Goal: Task Accomplishment & Management: Contribute content

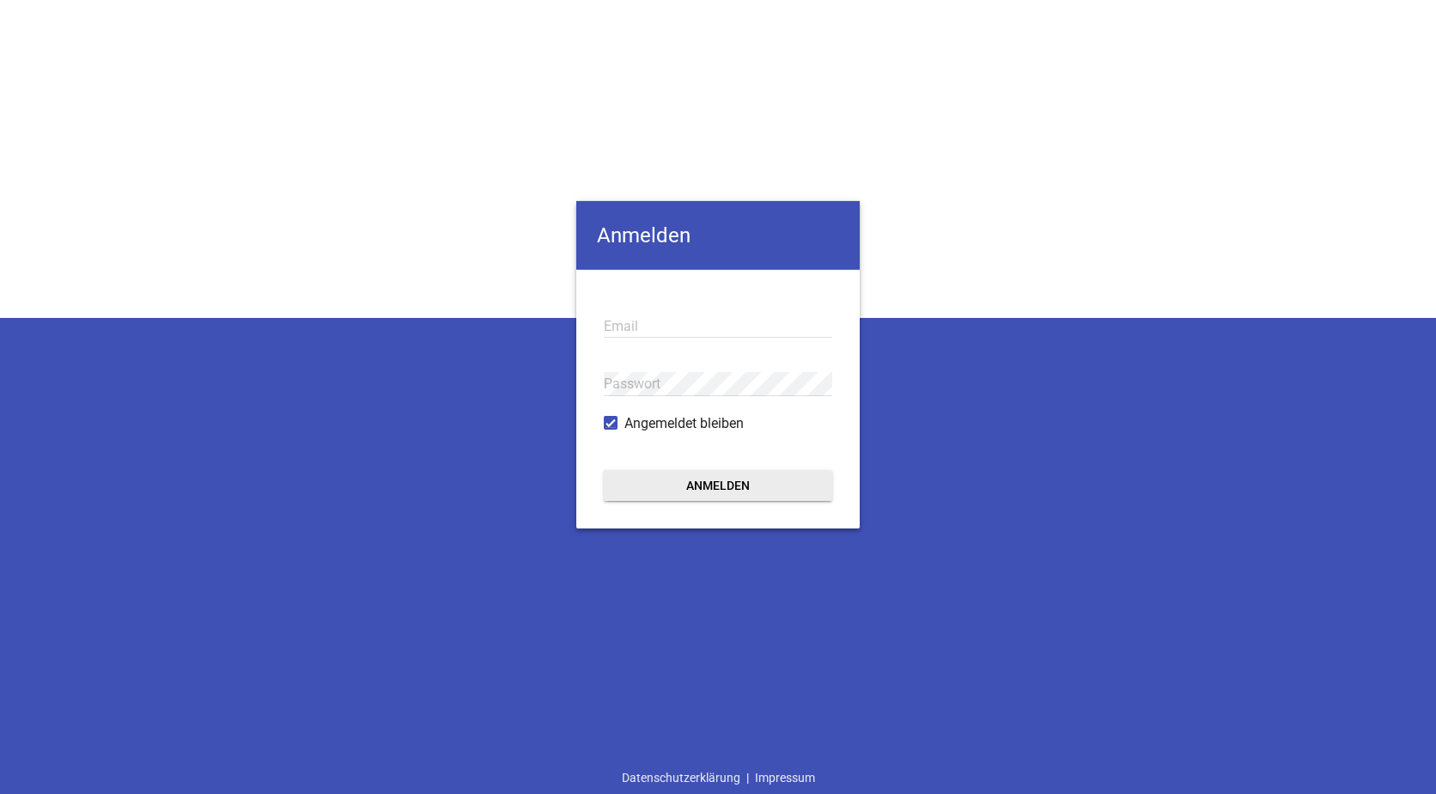
type input "[EMAIL_ADDRESS][DOMAIN_NAME]"
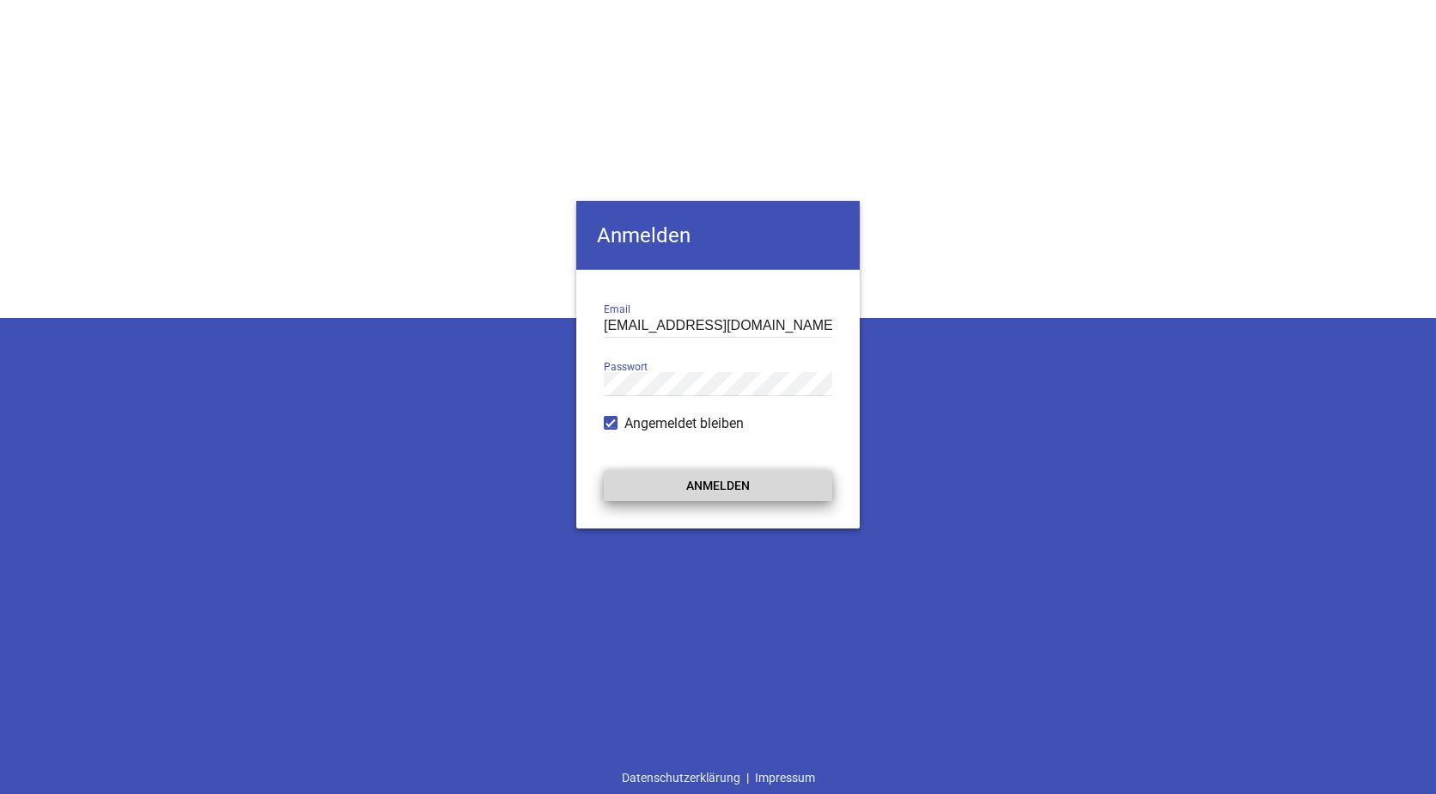
click at [691, 487] on button "Anmelden" at bounding box center [718, 484] width 228 height 31
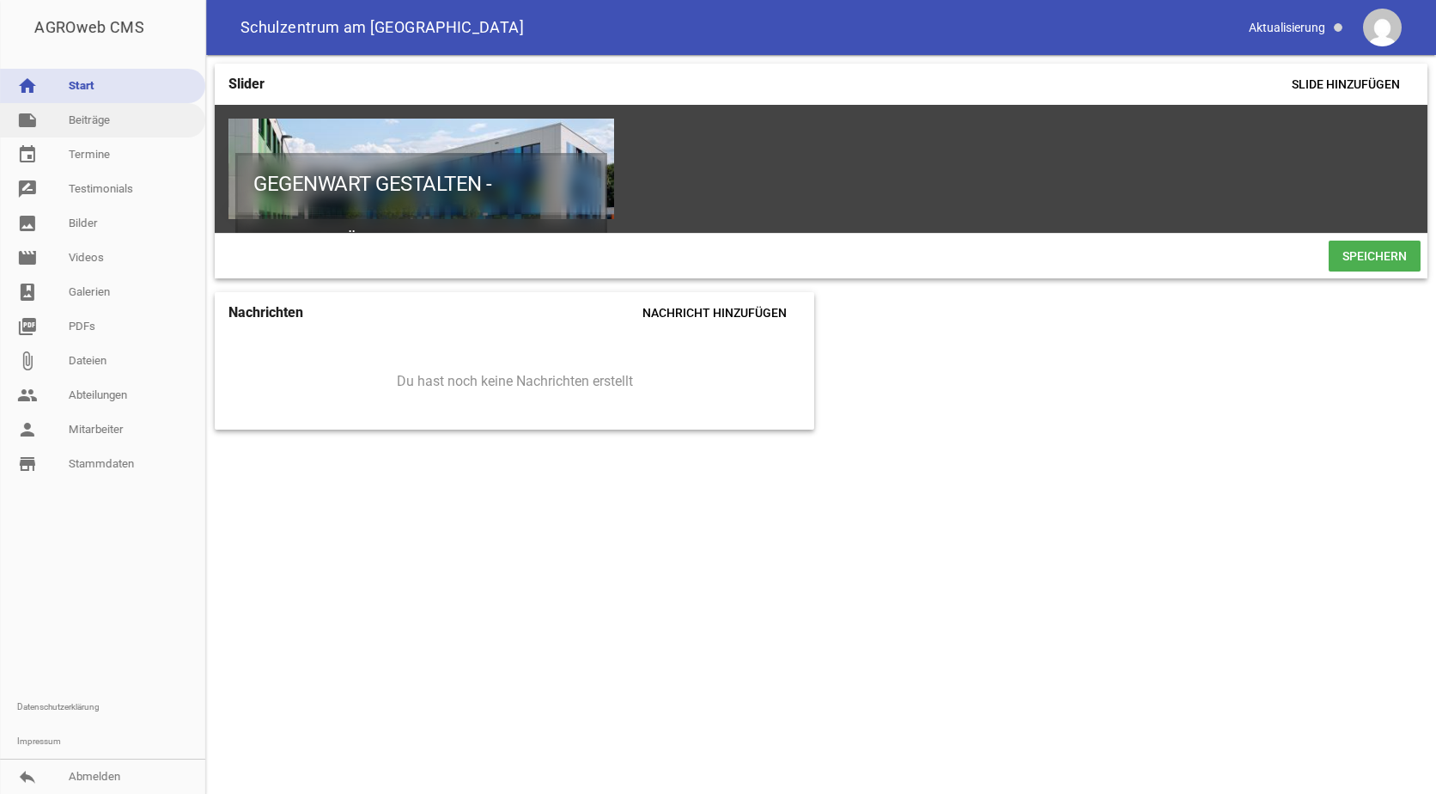
click at [98, 124] on link "note Beiträge" at bounding box center [102, 120] width 205 height 34
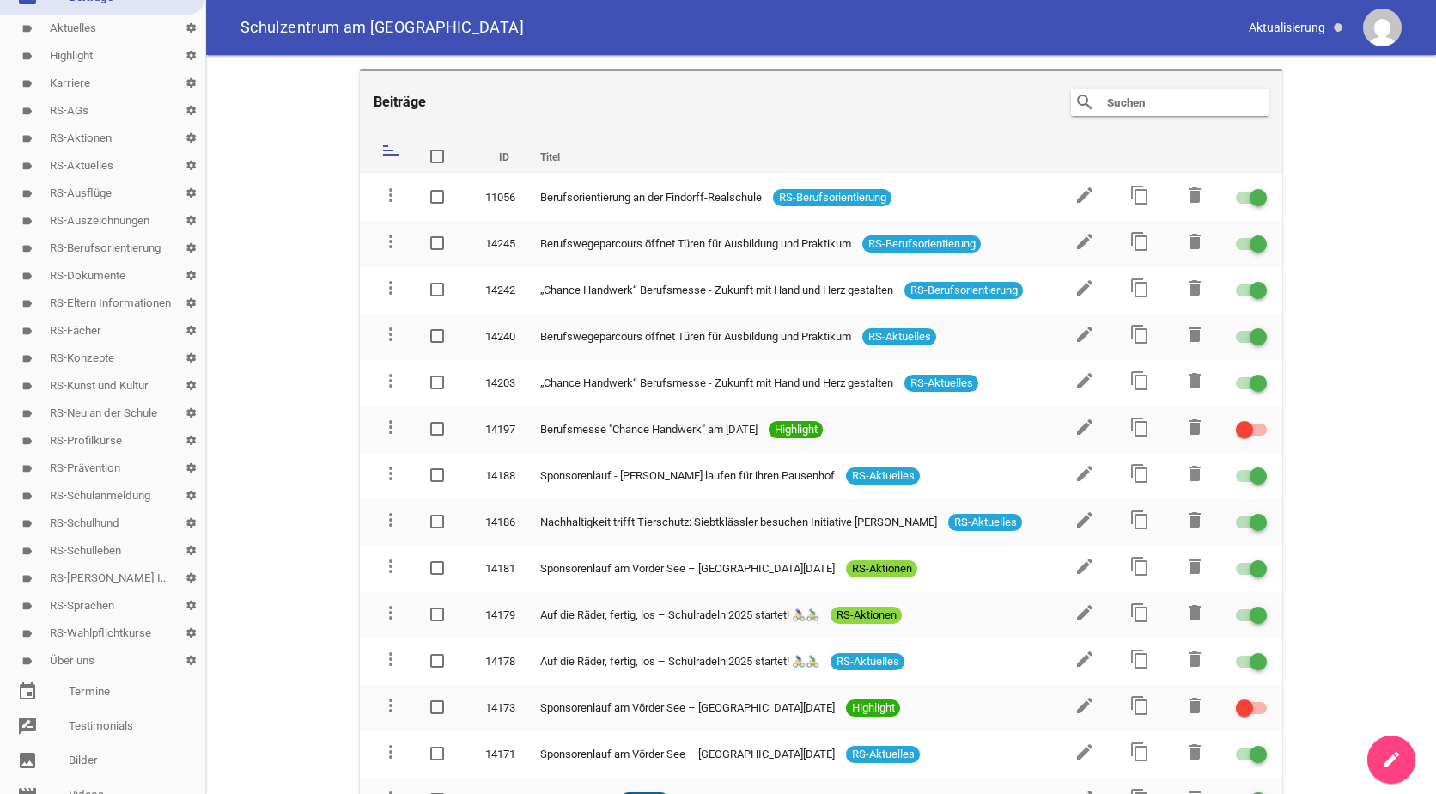
scroll to position [86, 0]
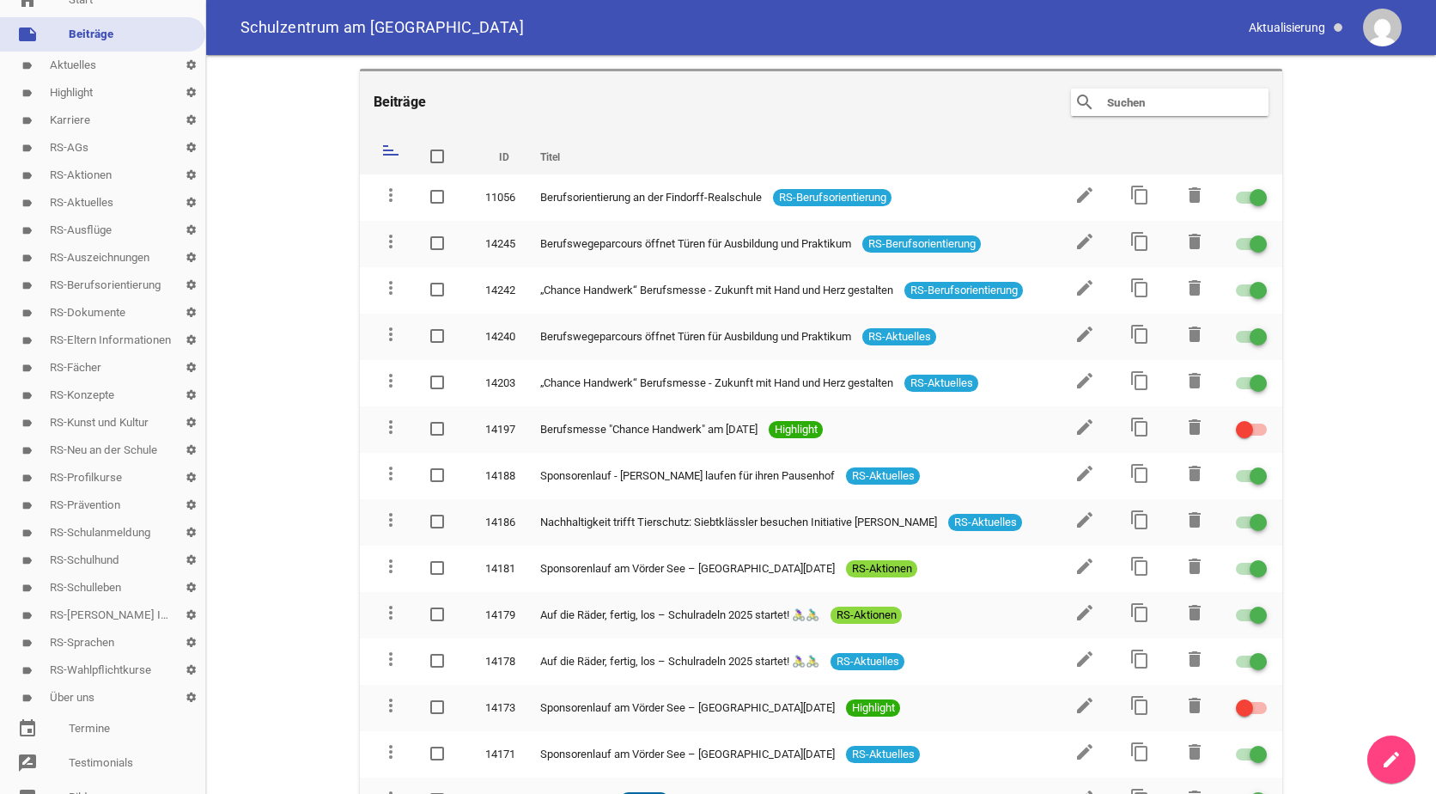
click at [63, 147] on link "label RS-AGs settings" at bounding box center [102, 147] width 205 height 27
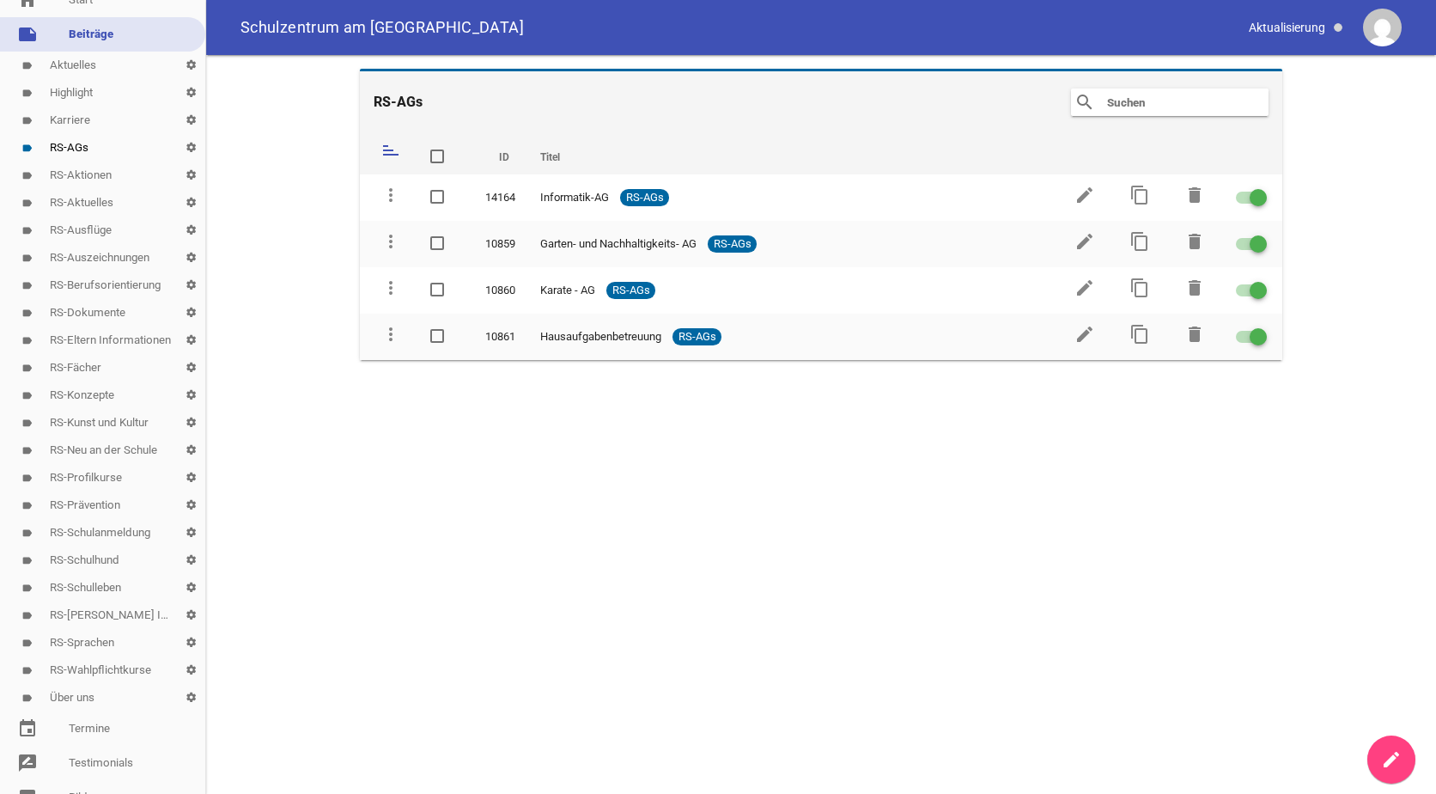
click at [65, 37] on link "note Beiträge" at bounding box center [102, 34] width 205 height 34
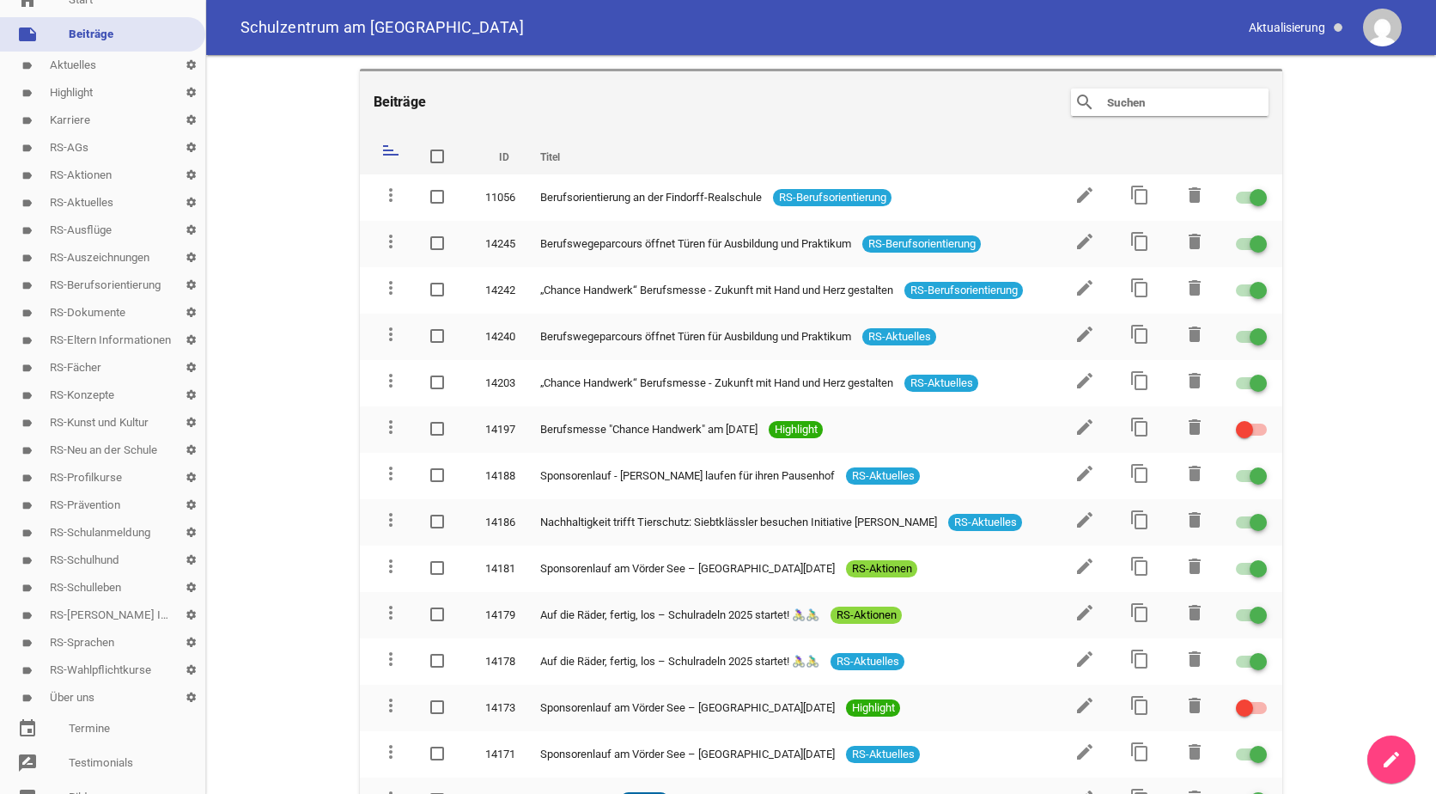
click at [1089, 101] on icon "search" at bounding box center [1085, 102] width 21 height 21
click at [1164, 109] on input "text" at bounding box center [1174, 102] width 137 height 21
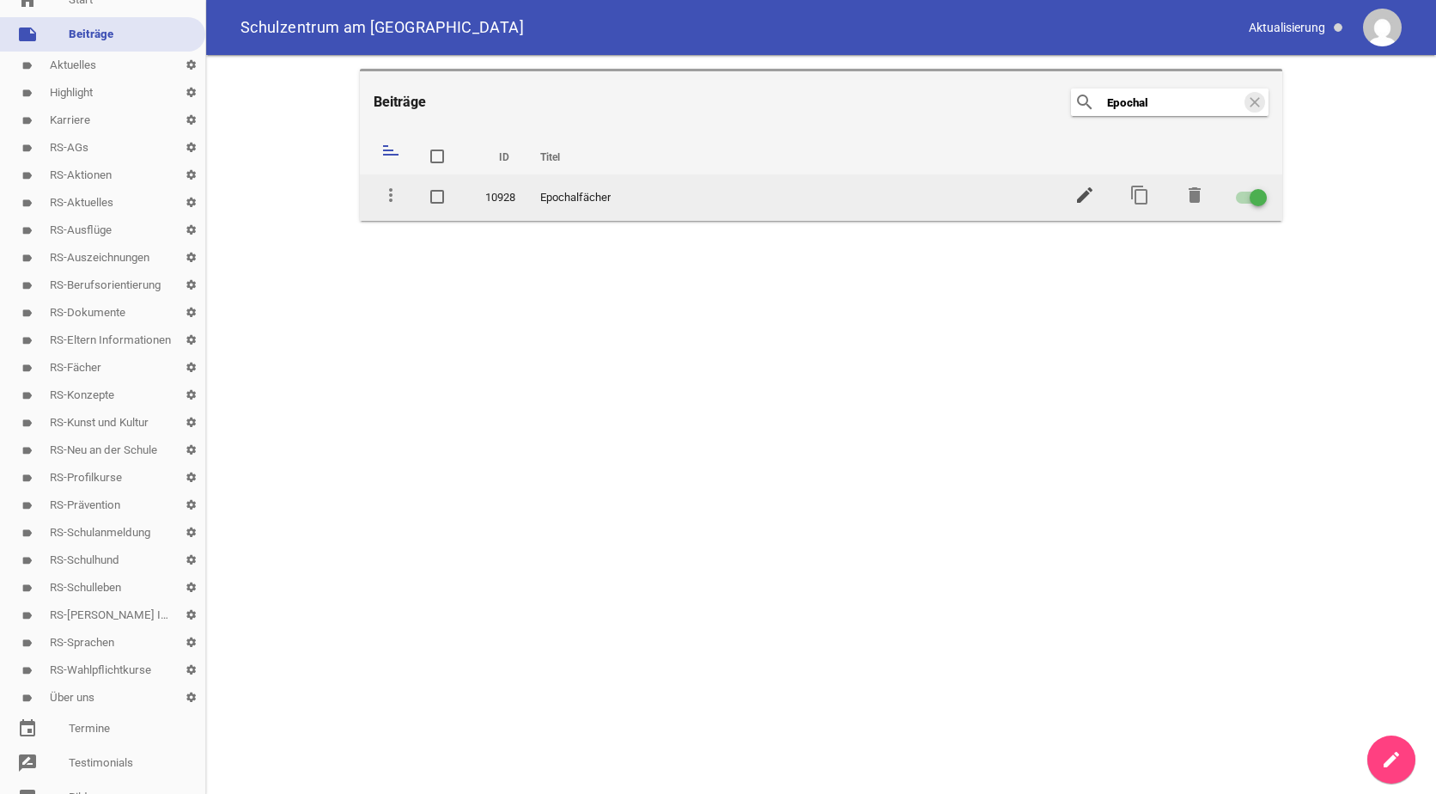
type input "Epochal"
click at [1077, 199] on icon "edit" at bounding box center [1085, 195] width 21 height 21
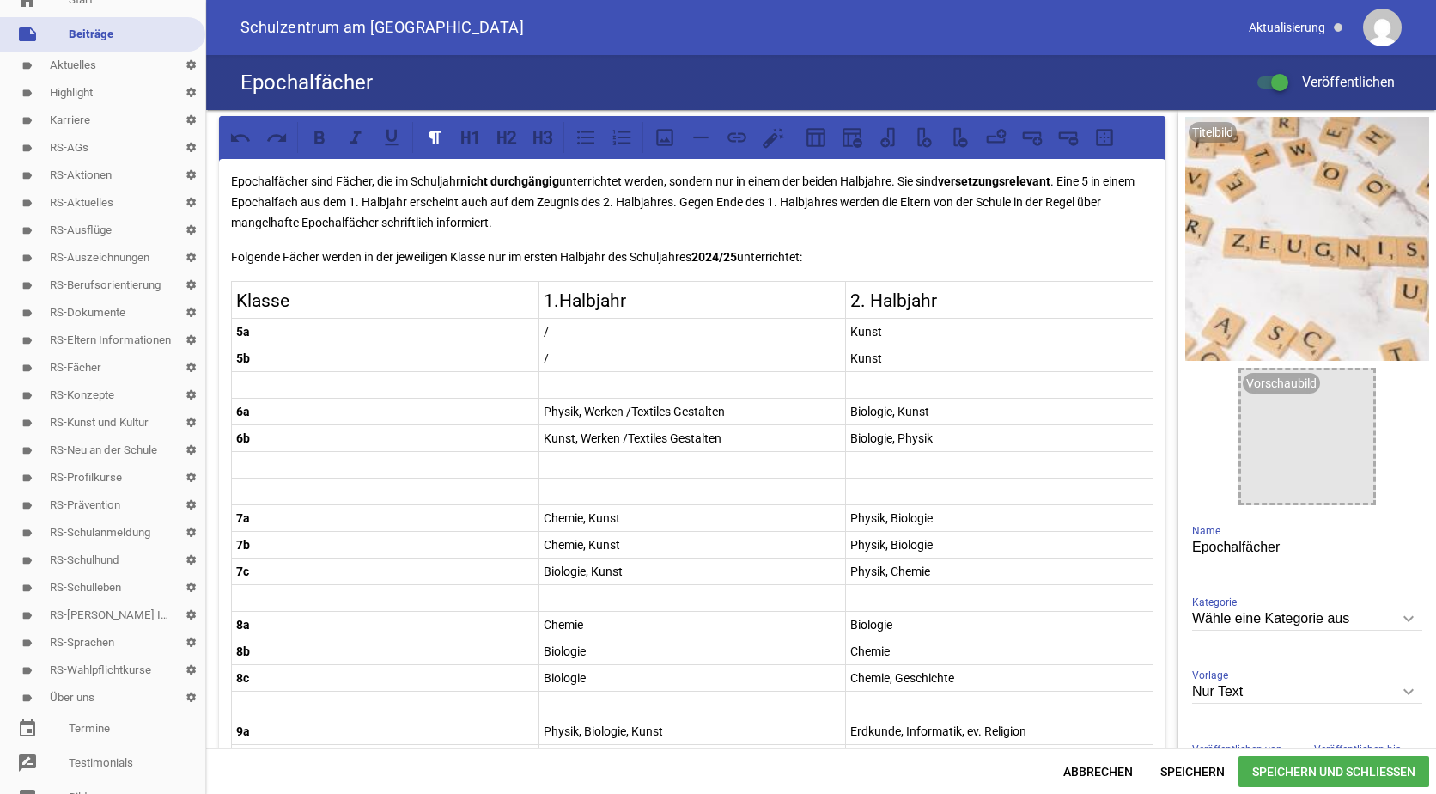
click at [553, 335] on p "/" at bounding box center [693, 331] width 298 height 21
click at [591, 326] on p "Werken / Textiles G" at bounding box center [693, 331] width 298 height 21
drag, startPoint x: 694, startPoint y: 335, endPoint x: 543, endPoint y: 326, distance: 151.4
click at [544, 326] on p "Werken, Textiles Gestalten" at bounding box center [693, 331] width 298 height 21
copy p "Werken, Textiles Gestalten"
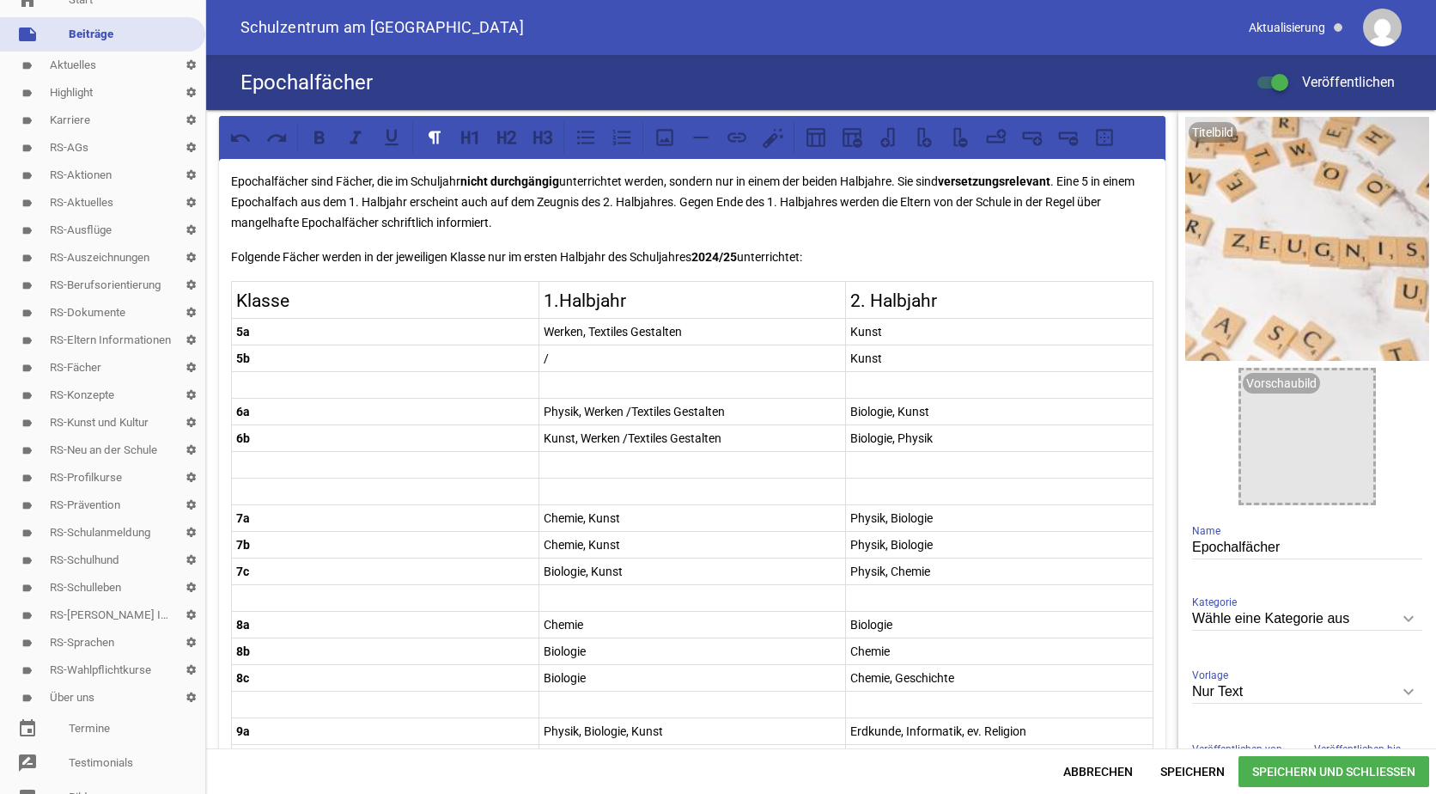
click at [545, 359] on p "/" at bounding box center [693, 358] width 298 height 21
click at [545, 357] on p "/Werken, Textiles Gestalten" at bounding box center [693, 358] width 298 height 21
click at [250, 381] on p at bounding box center [385, 385] width 298 height 21
drag, startPoint x: 249, startPoint y: 383, endPoint x: 231, endPoint y: 387, distance: 18.4
click at [232, 387] on td "5c" at bounding box center [386, 384] width 308 height 27
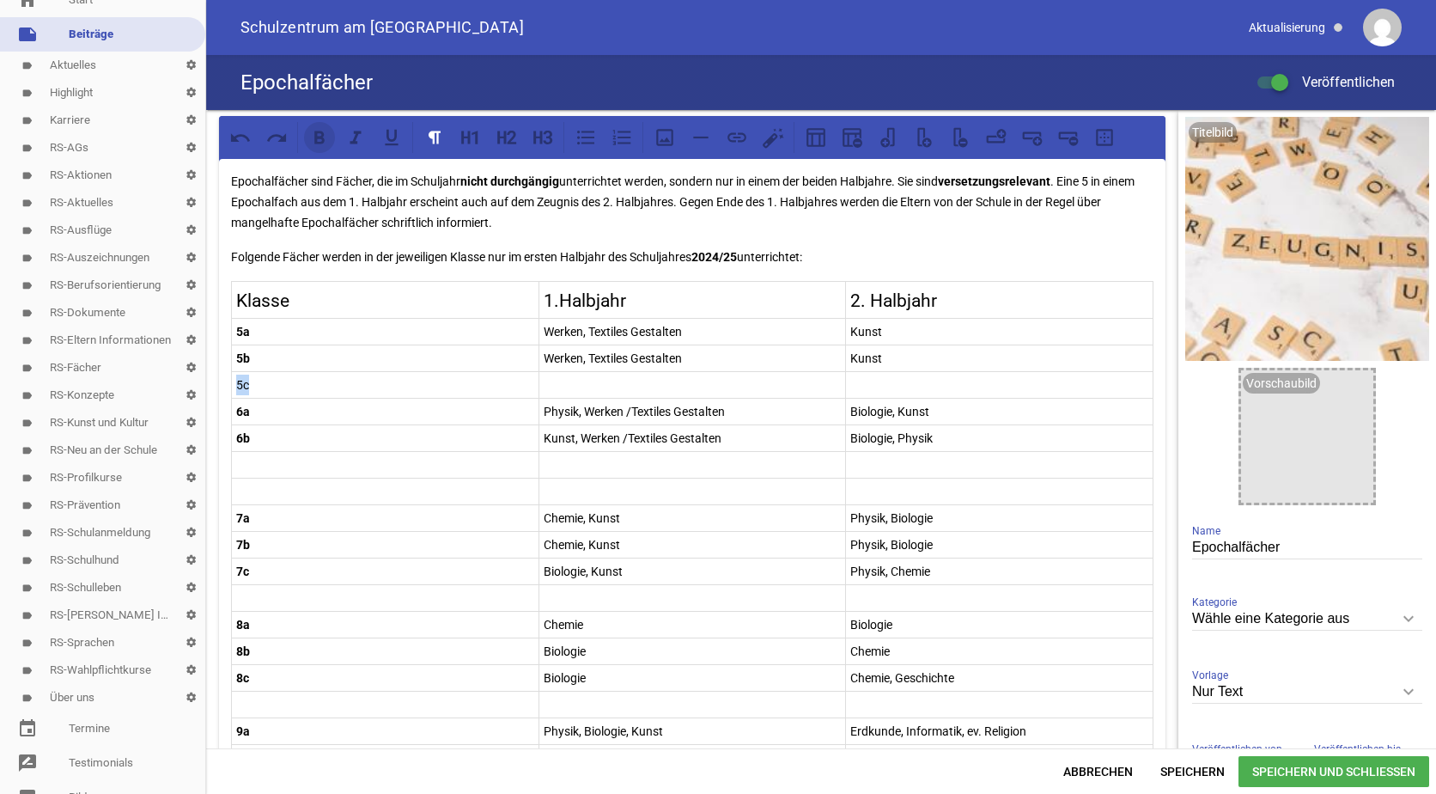
click at [321, 142] on icon at bounding box center [319, 137] width 10 height 13
click at [563, 377] on p at bounding box center [693, 385] width 298 height 21
click at [868, 387] on p at bounding box center [999, 385] width 298 height 21
click at [999, 385] on p "Werken, Textiles Gestalten" at bounding box center [999, 385] width 298 height 21
click at [998, 134] on icon at bounding box center [1001, 133] width 9 height 9
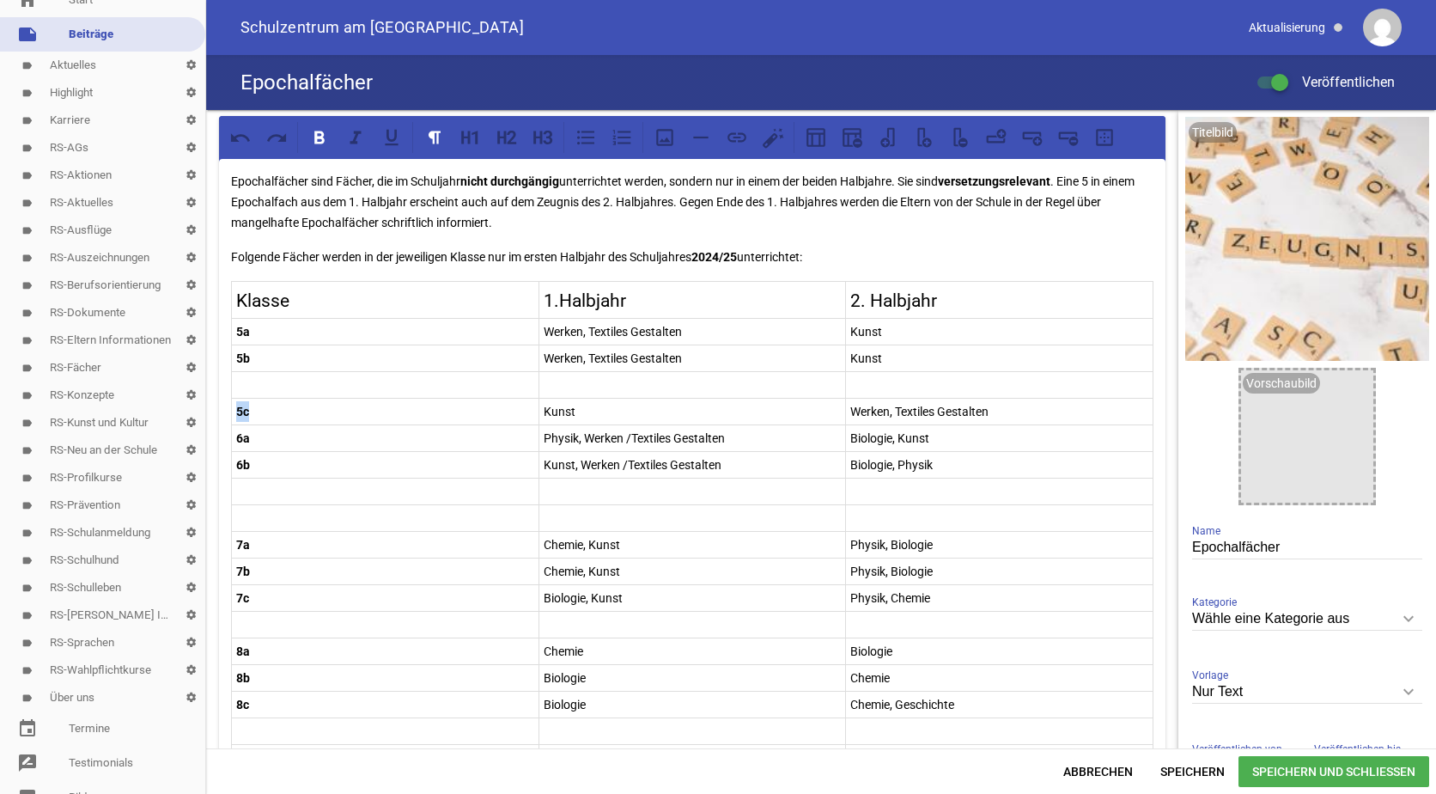
drag, startPoint x: 253, startPoint y: 409, endPoint x: 238, endPoint y: 409, distance: 14.6
click at [238, 409] on p "5c" at bounding box center [385, 411] width 298 height 21
copy strong "5c"
click at [249, 378] on p at bounding box center [385, 385] width 298 height 21
click at [252, 408] on p "5c" at bounding box center [385, 411] width 298 height 21
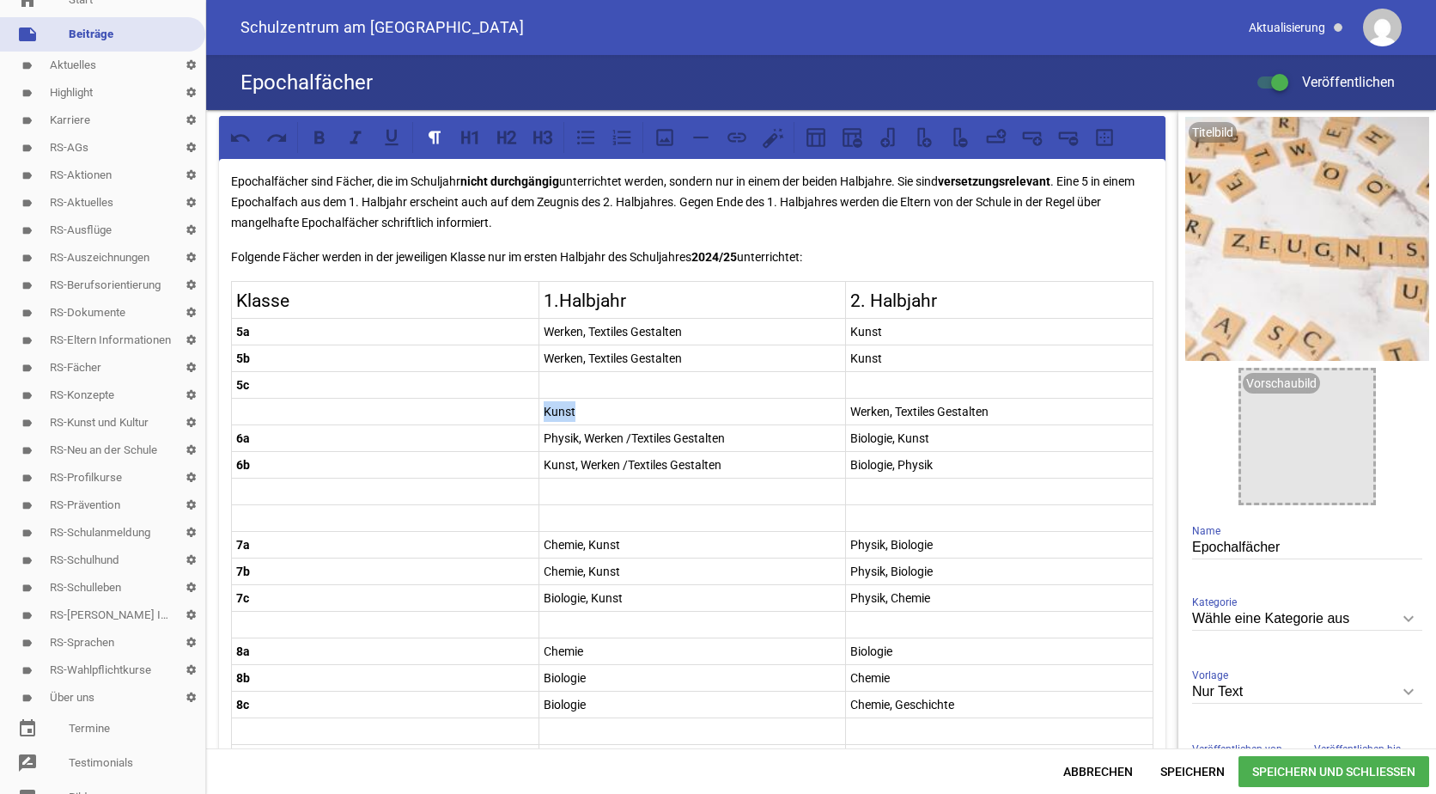
drag, startPoint x: 587, startPoint y: 413, endPoint x: 543, endPoint y: 413, distance: 43.8
click at [544, 413] on p "Kunst" at bounding box center [693, 411] width 298 height 21
click at [544, 381] on p at bounding box center [693, 385] width 298 height 21
drag, startPoint x: 988, startPoint y: 411, endPoint x: 848, endPoint y: 410, distance: 140.0
click at [850, 410] on p "Werken, Textiles Gestalten" at bounding box center [999, 411] width 298 height 21
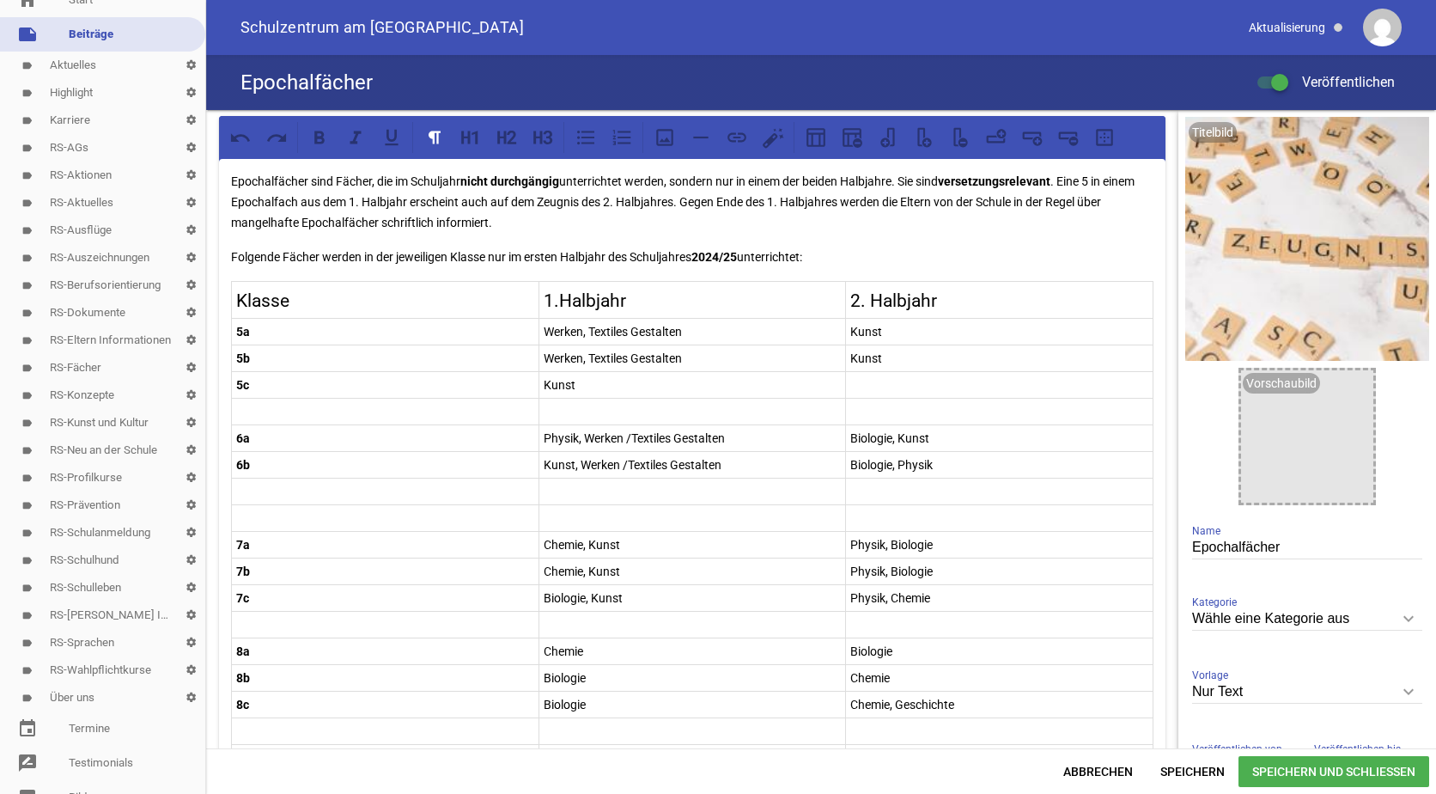
click at [852, 382] on p at bounding box center [999, 385] width 298 height 21
click at [259, 437] on p "6a" at bounding box center [385, 438] width 298 height 21
click at [584, 356] on p "Werken, Textiles Gestalten" at bounding box center [693, 358] width 298 height 21
click at [586, 331] on p "Werken, Textiles Gestalten" at bounding box center [693, 331] width 298 height 21
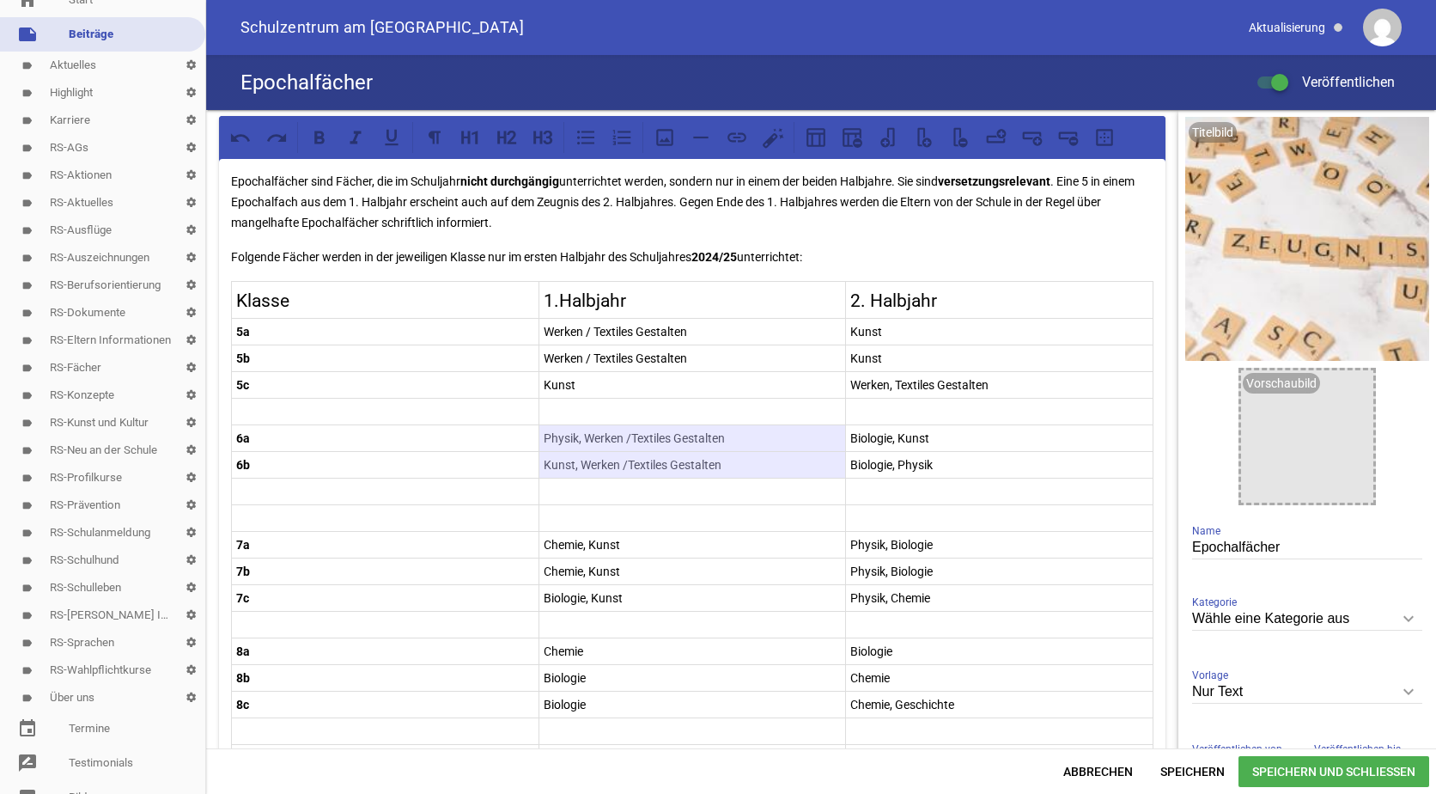
drag, startPoint x: 731, startPoint y: 465, endPoint x: 595, endPoint y: 436, distance: 138.6
click at [595, 436] on tbody "Klasse 1.Halbjahr 2. Halbjahr 5a Werken / Textiles Gestalten Kunst 5b Werken / …" at bounding box center [693, 606] width 922 height 649
click at [601, 448] on p "Physik, Werken /Textiles Gestalten" at bounding box center [693, 438] width 298 height 21
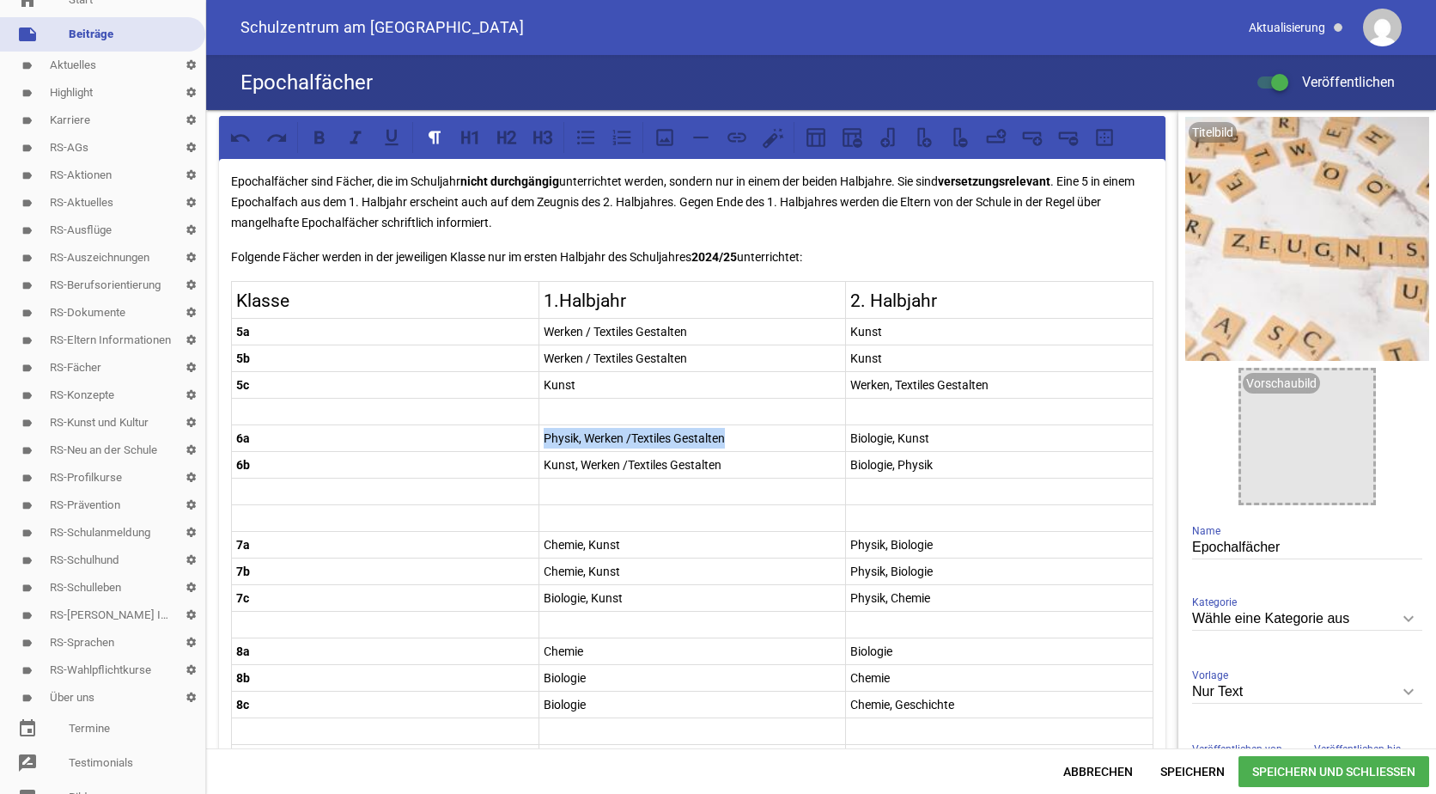
drag, startPoint x: 743, startPoint y: 435, endPoint x: 544, endPoint y: 429, distance: 199.4
click at [544, 429] on p "Physik, Werken /Textiles Gestalten" at bounding box center [693, 438] width 298 height 21
drag, startPoint x: 929, startPoint y: 437, endPoint x: 845, endPoint y: 436, distance: 83.3
click at [850, 436] on p "Biologie, Kunst" at bounding box center [999, 438] width 298 height 21
click at [884, 437] on p "Physik, Werken /Textiles Gestalten" at bounding box center [999, 438] width 298 height 21
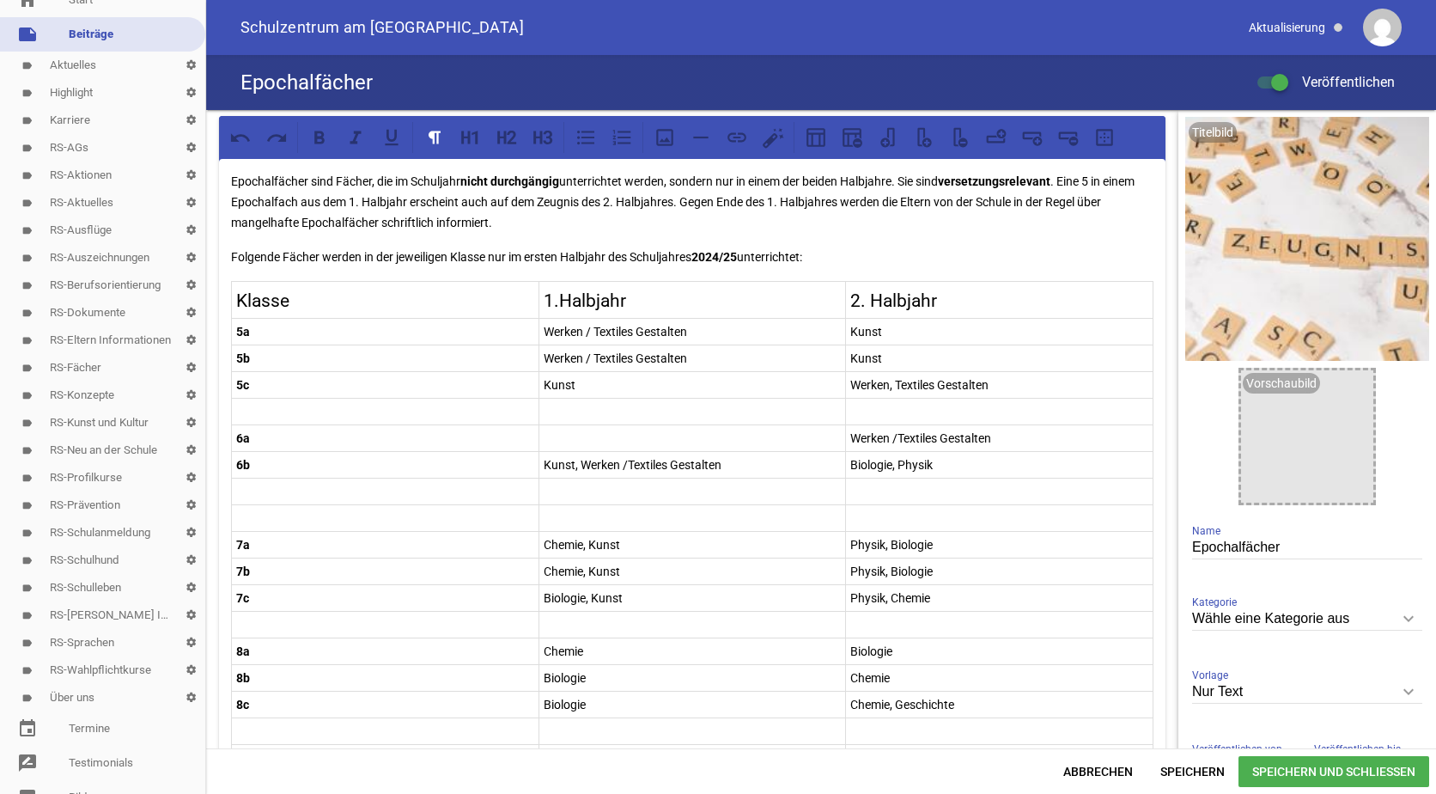
click at [545, 441] on p at bounding box center [693, 438] width 298 height 21
click at [577, 464] on p "Kunst, Werken /Textiles Gestalten" at bounding box center [693, 464] width 298 height 21
drag, startPoint x: 934, startPoint y: 466, endPoint x: 844, endPoint y: 462, distance: 90.3
click at [846, 462] on td "Biologie, Physik" at bounding box center [1000, 464] width 308 height 27
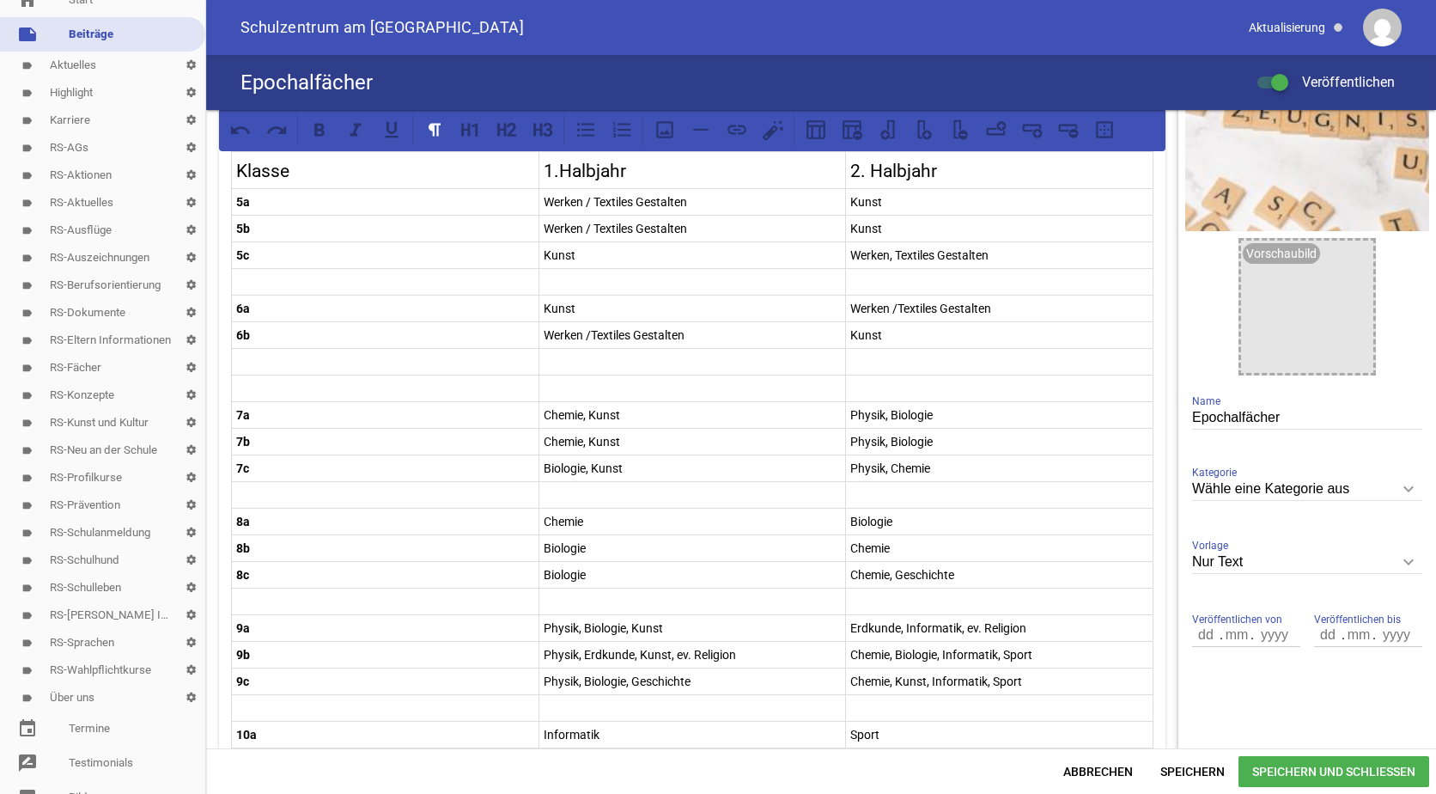
scroll to position [172, 0]
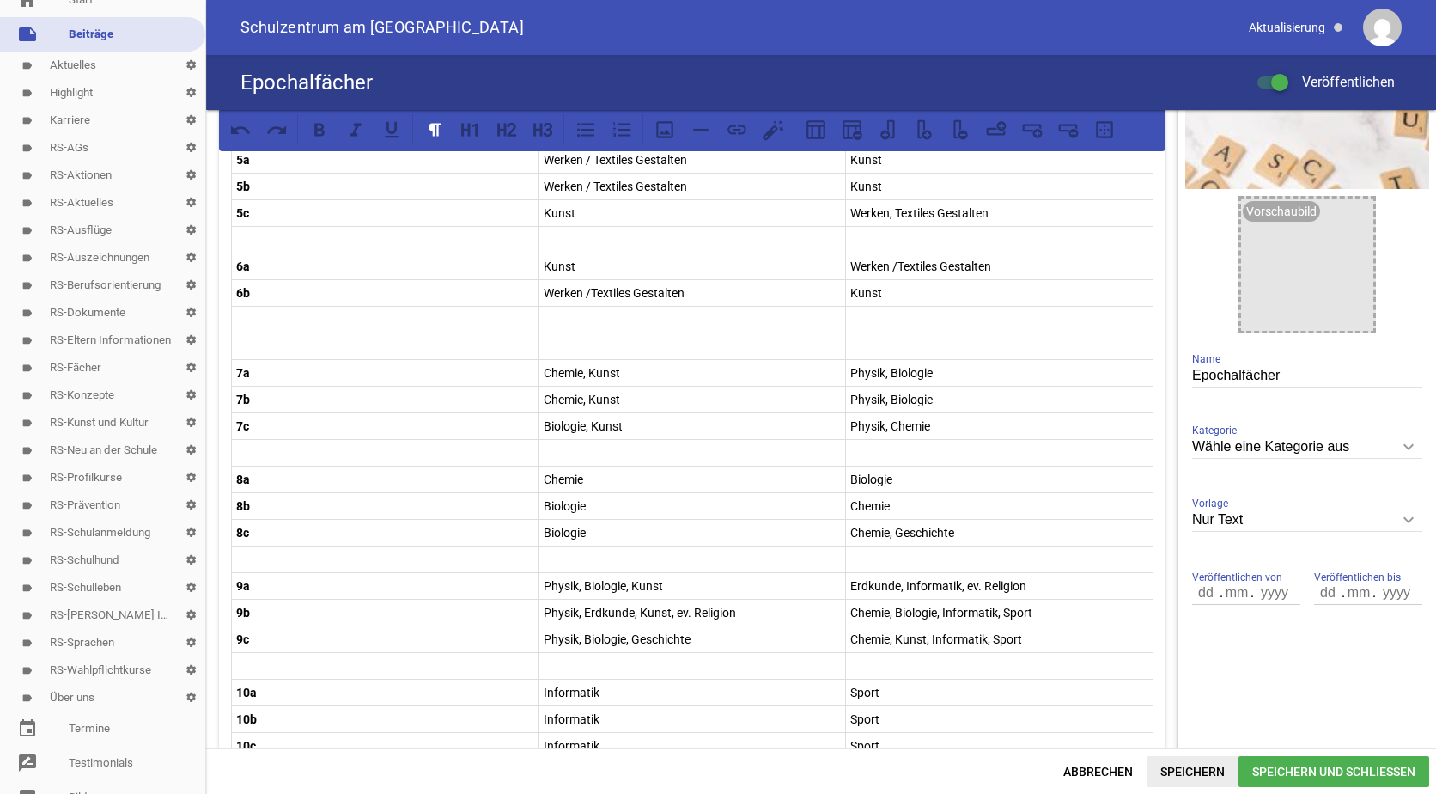
click at [1196, 769] on span "Speichern" at bounding box center [1193, 771] width 92 height 31
click at [621, 373] on p "Chemie, Kunst" at bounding box center [693, 372] width 298 height 21
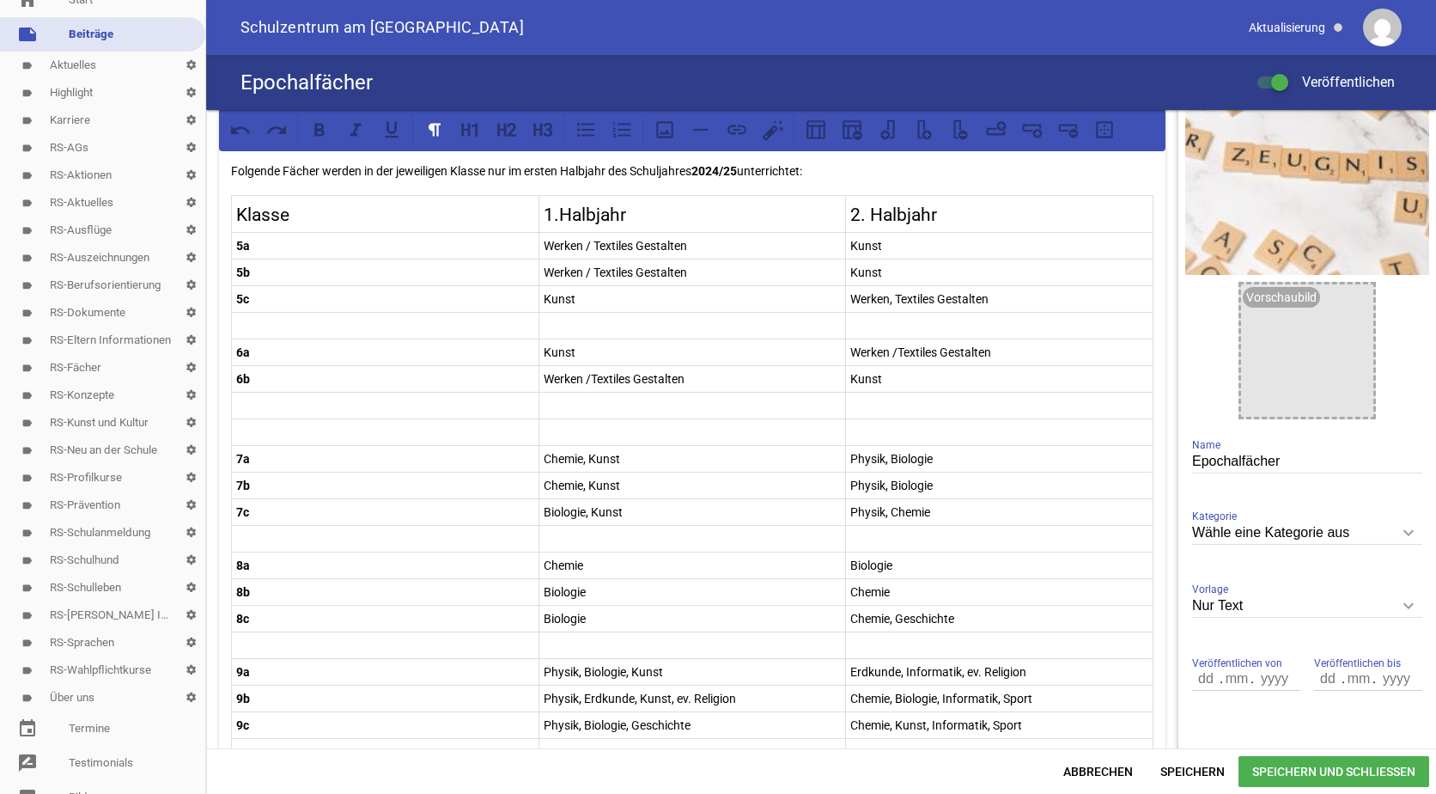
click at [1006, 348] on p "Werken /Textiles Gestalten" at bounding box center [999, 352] width 298 height 21
click at [880, 379] on p "Kunst" at bounding box center [999, 379] width 298 height 21
drag, startPoint x: 622, startPoint y: 456, endPoint x: 586, endPoint y: 454, distance: 36.1
click at [586, 454] on p "Chemie, Kunst" at bounding box center [693, 458] width 298 height 21
click at [888, 459] on p "Physik, Biologie" at bounding box center [999, 458] width 298 height 21
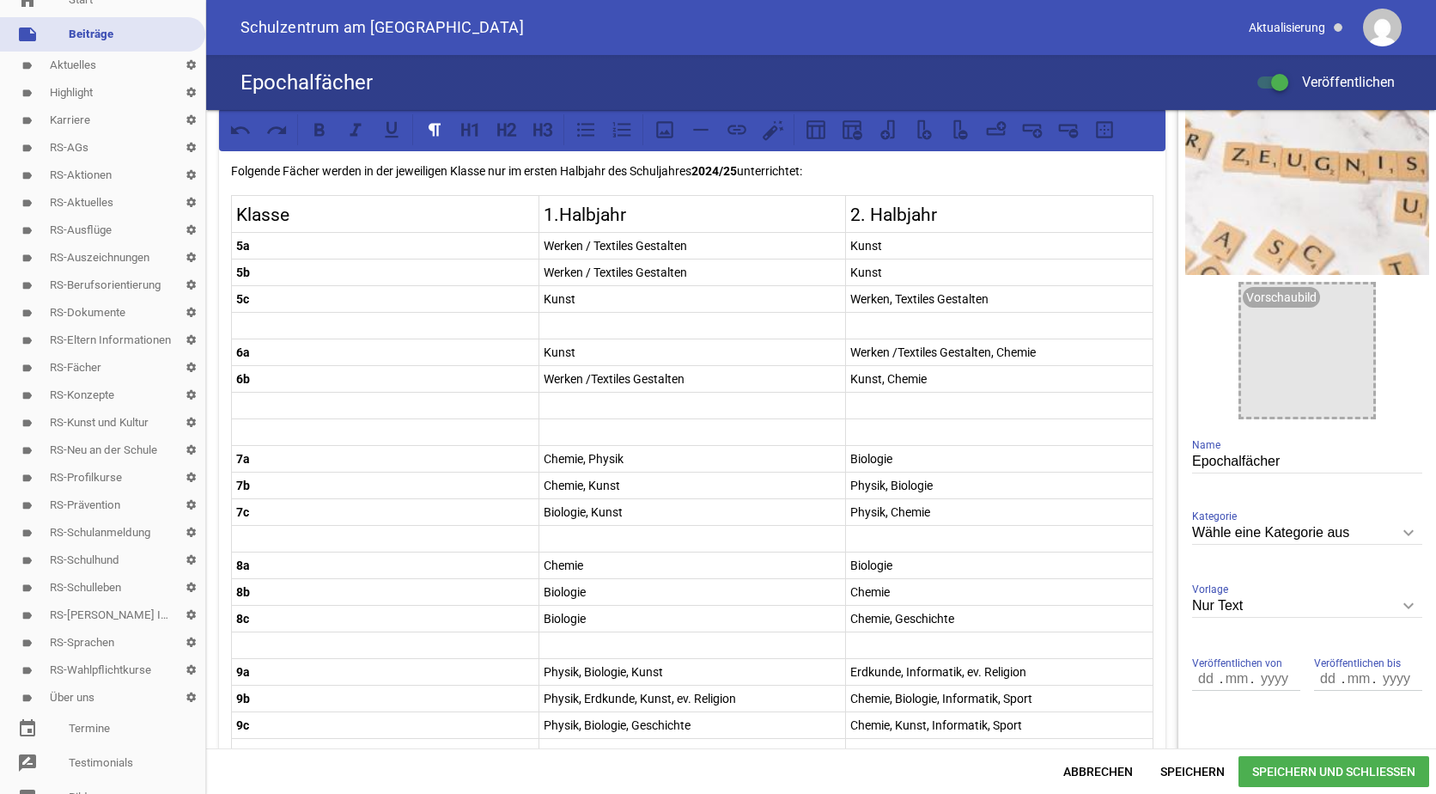
click at [902, 460] on p "Biologie" at bounding box center [999, 458] width 298 height 21
click at [641, 481] on p "Chemie, Kunst" at bounding box center [693, 485] width 298 height 21
drag, startPoint x: 941, startPoint y: 514, endPoint x: 847, endPoint y: 510, distance: 94.6
click at [850, 510] on p "Physik, Chemie" at bounding box center [999, 512] width 298 height 21
click at [624, 510] on p "Biologie, Kunst" at bounding box center [693, 512] width 298 height 21
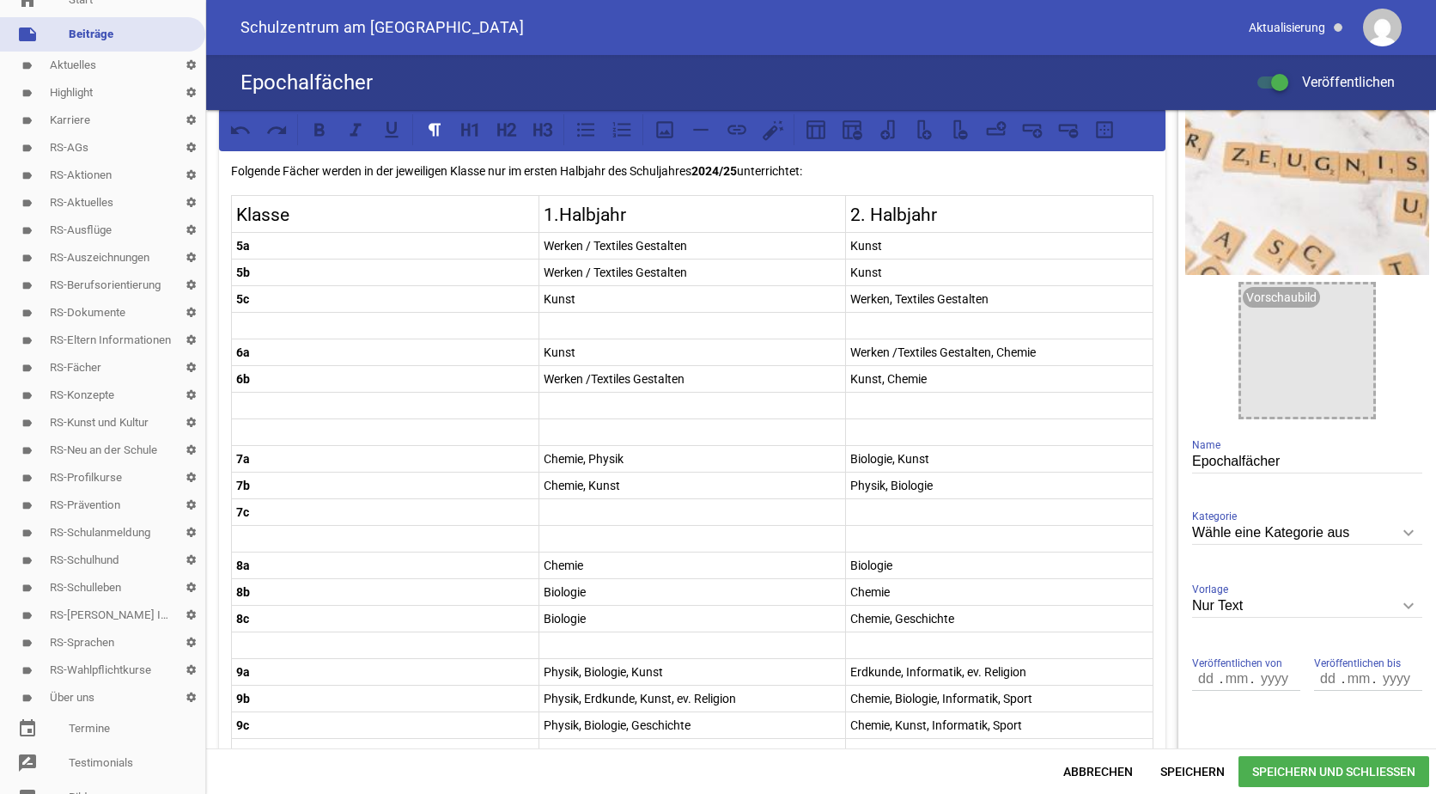
click at [253, 509] on p "7c" at bounding box center [385, 512] width 298 height 21
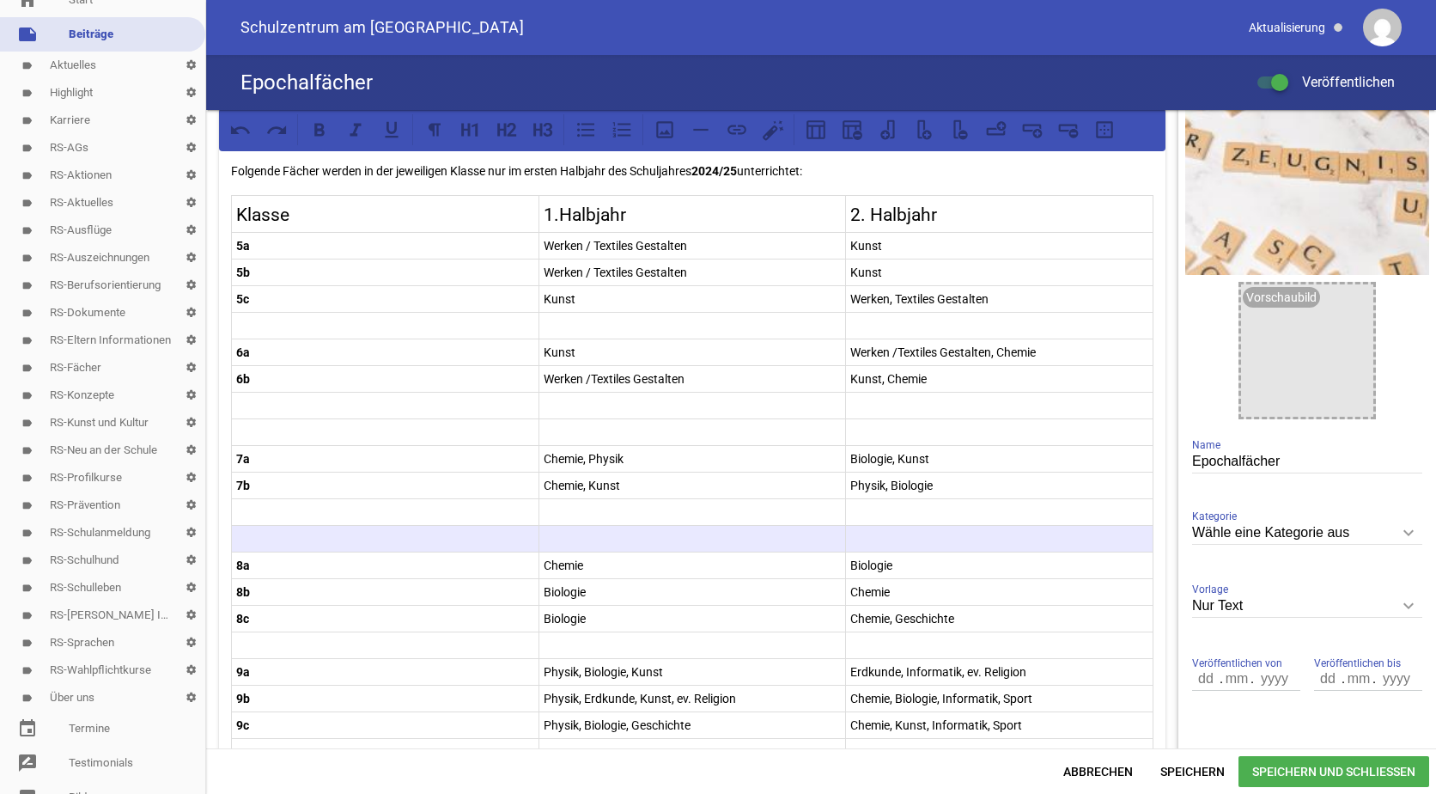
drag, startPoint x: 896, startPoint y: 538, endPoint x: 244, endPoint y: 530, distance: 652.0
click at [244, 530] on tr at bounding box center [693, 538] width 922 height 27
click at [1069, 131] on icon at bounding box center [1067, 128] width 19 height 8
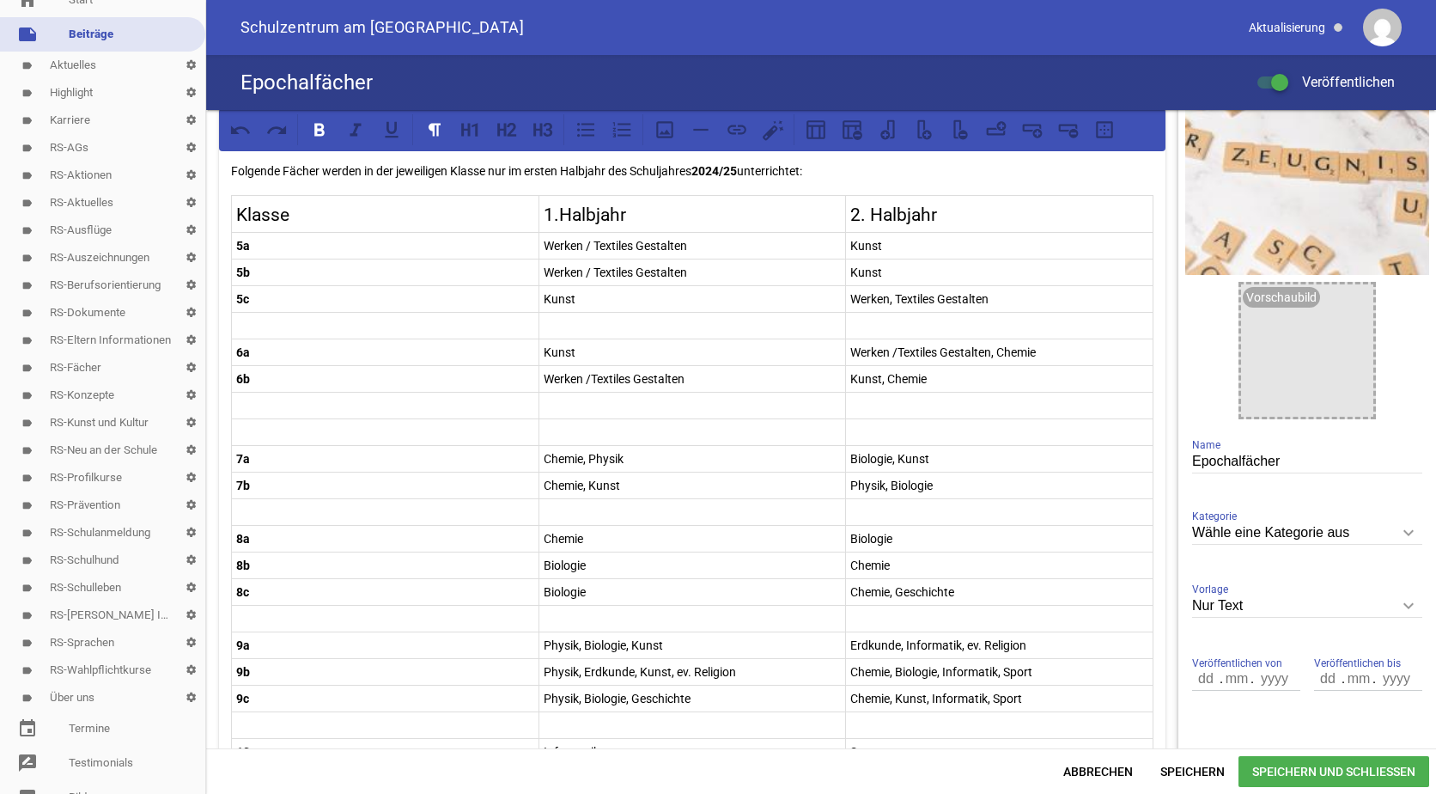
click at [252, 430] on p at bounding box center [385, 432] width 298 height 21
click at [1074, 130] on icon at bounding box center [1073, 133] width 9 height 9
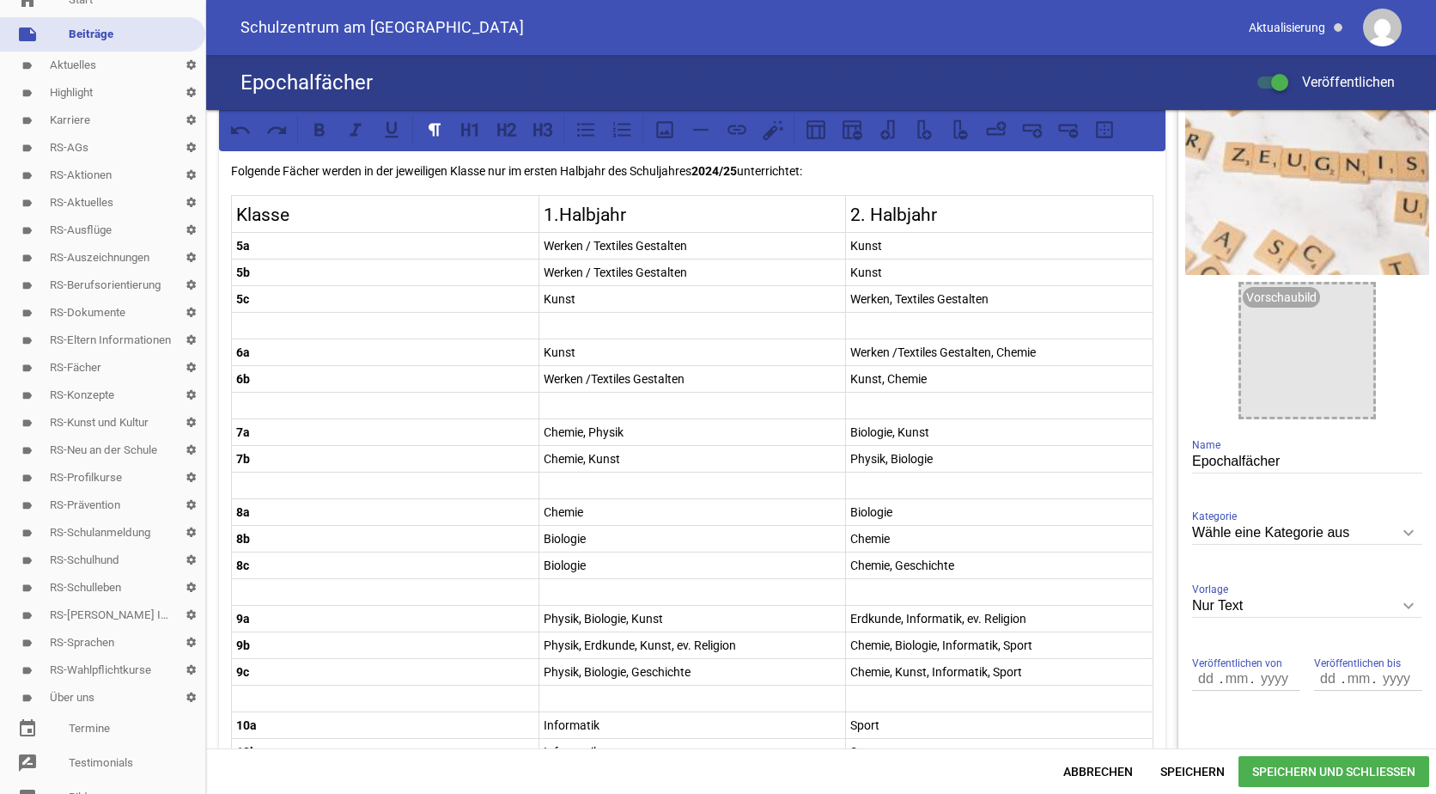
click at [627, 460] on p "Chemie, Kunst" at bounding box center [693, 458] width 298 height 21
click at [981, 458] on p "Physik, Biologie" at bounding box center [999, 458] width 298 height 21
click at [600, 510] on p "Chemie" at bounding box center [693, 512] width 298 height 21
click at [592, 561] on p "Biologie" at bounding box center [693, 565] width 298 height 21
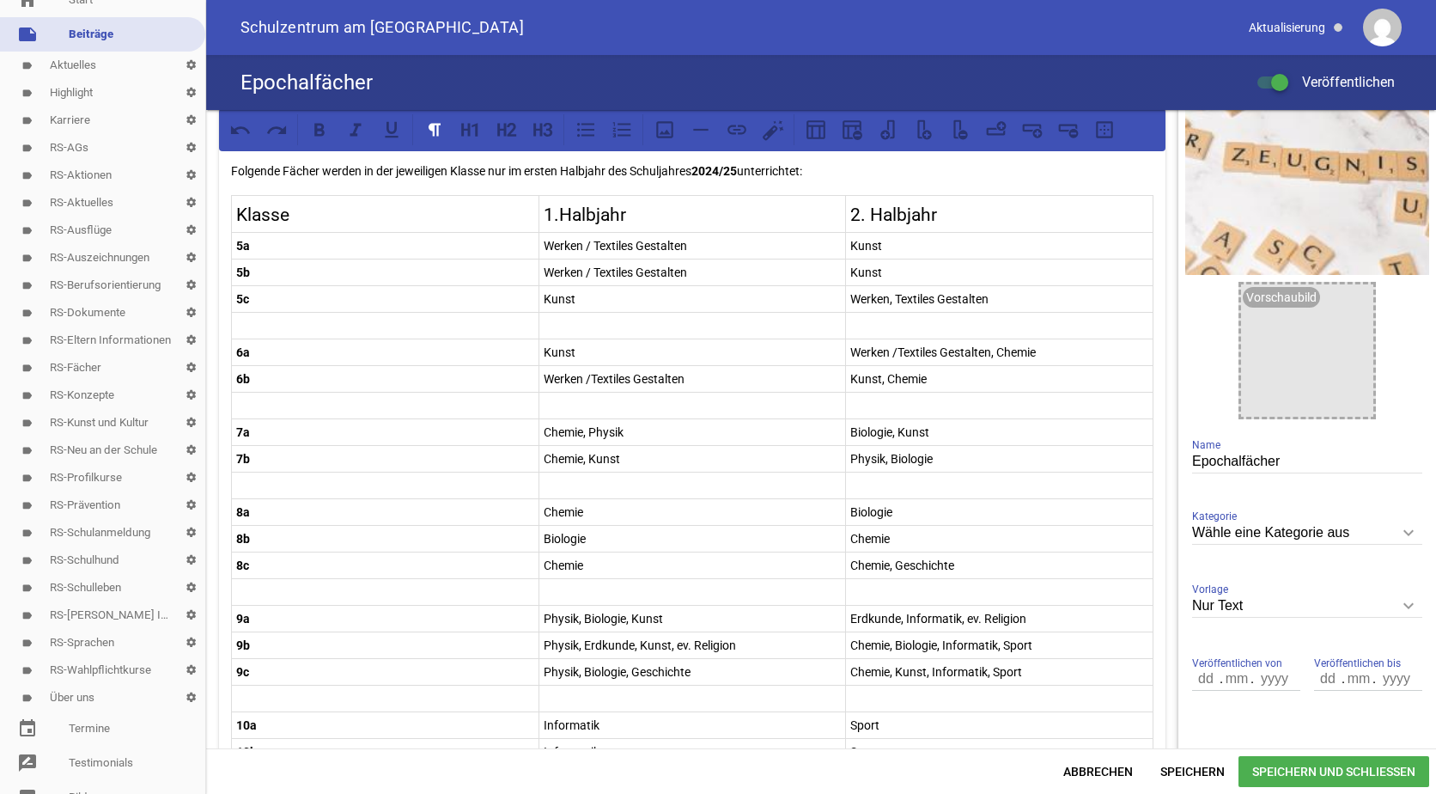
click at [957, 560] on p "Chemie, Geschichte" at bounding box center [999, 565] width 298 height 21
click at [685, 606] on td "Physik, Biologie, Kunst" at bounding box center [693, 618] width 308 height 27
click at [679, 615] on p "Physik, Biologie, Kunst" at bounding box center [693, 618] width 298 height 21
click at [1194, 765] on span "Speichern" at bounding box center [1193, 771] width 92 height 31
click at [1035, 615] on p "Erdkunde, Informatik, ev. Religion" at bounding box center [999, 618] width 298 height 21
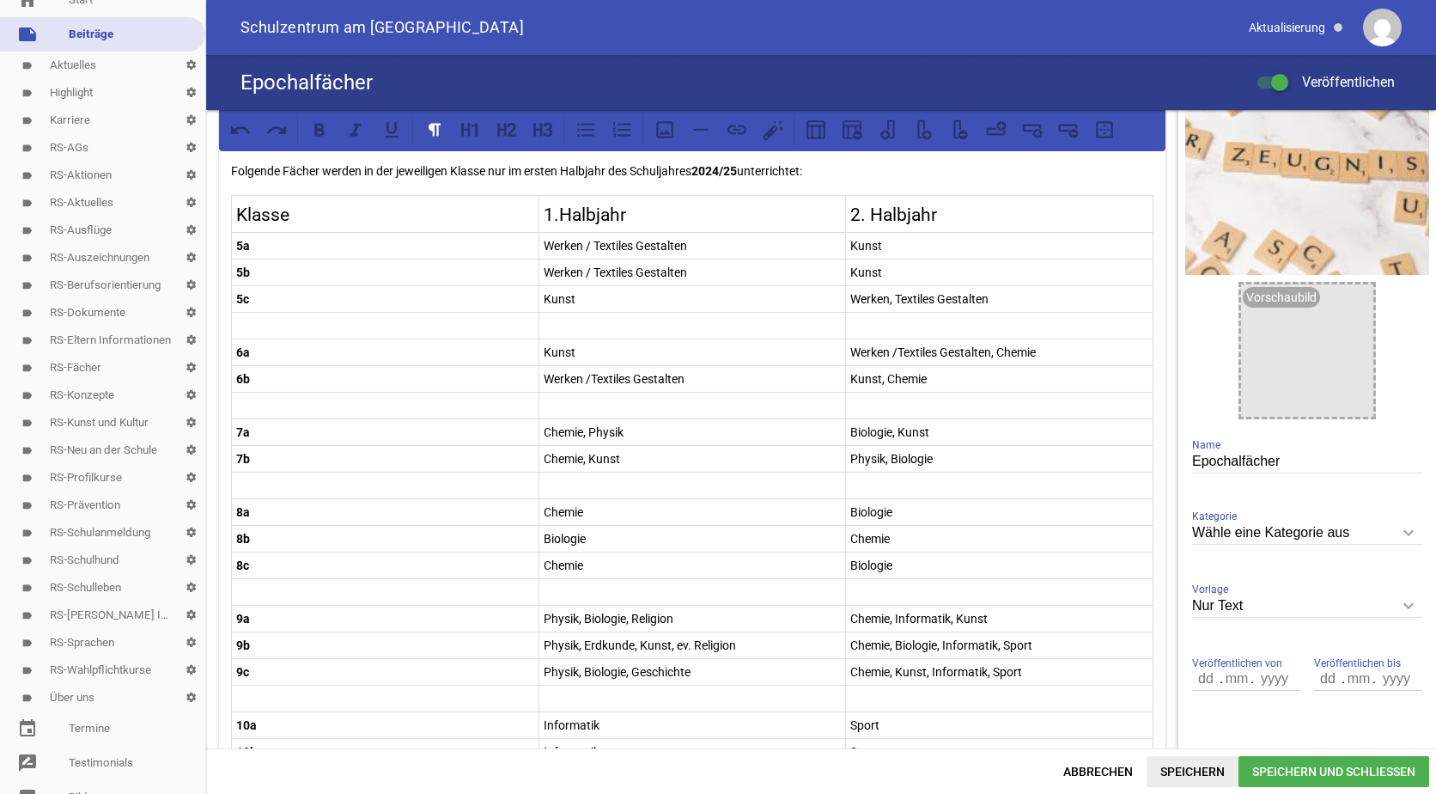
click at [1194, 760] on span "Speichern" at bounding box center [1193, 771] width 92 height 31
click at [737, 643] on p "Physik, Erdkunde, Kunst, ev. Religion" at bounding box center [693, 645] width 298 height 21
click at [1046, 644] on p "Chemie, Biologie, Informatik, Sport" at bounding box center [999, 645] width 298 height 21
click at [711, 669] on p "Physik, Biologie, Geschichte" at bounding box center [693, 671] width 298 height 21
click at [1032, 671] on p "Chemie, Kunst, Informatik, Sport" at bounding box center [999, 671] width 298 height 21
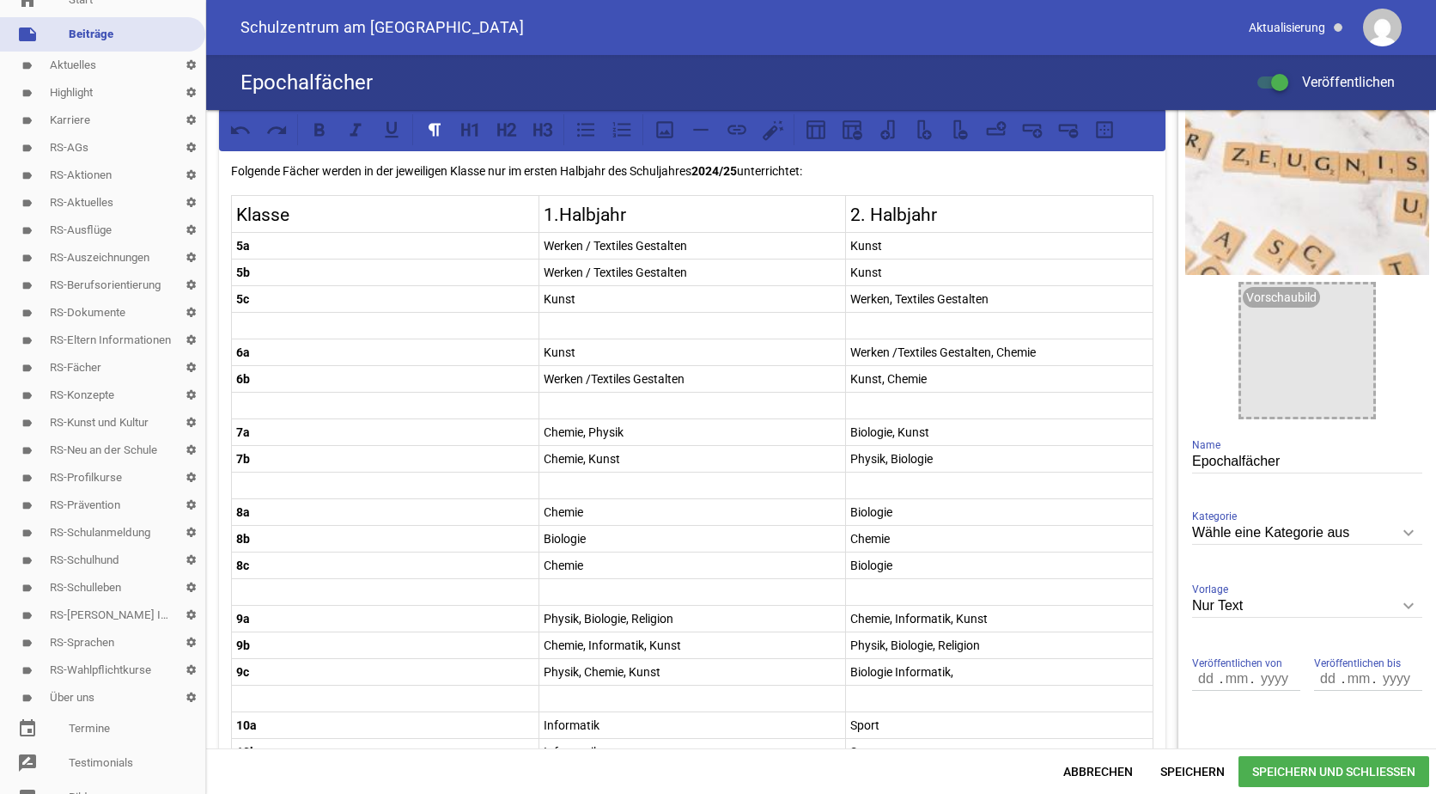
click at [887, 676] on p "Biologie Informatik," at bounding box center [999, 671] width 298 height 21
click at [954, 669] on p "Biologie, Informatik," at bounding box center [999, 671] width 298 height 21
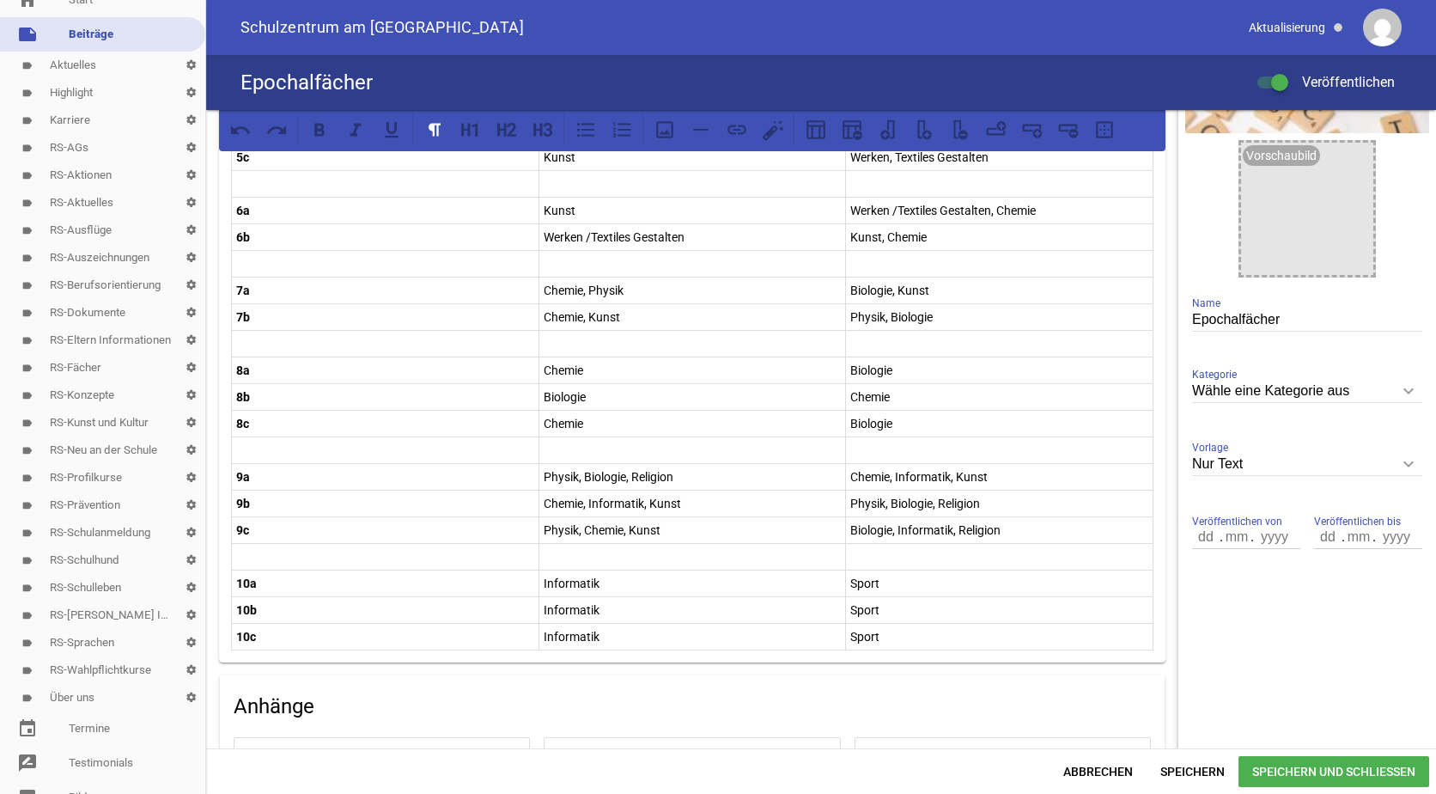
scroll to position [258, 0]
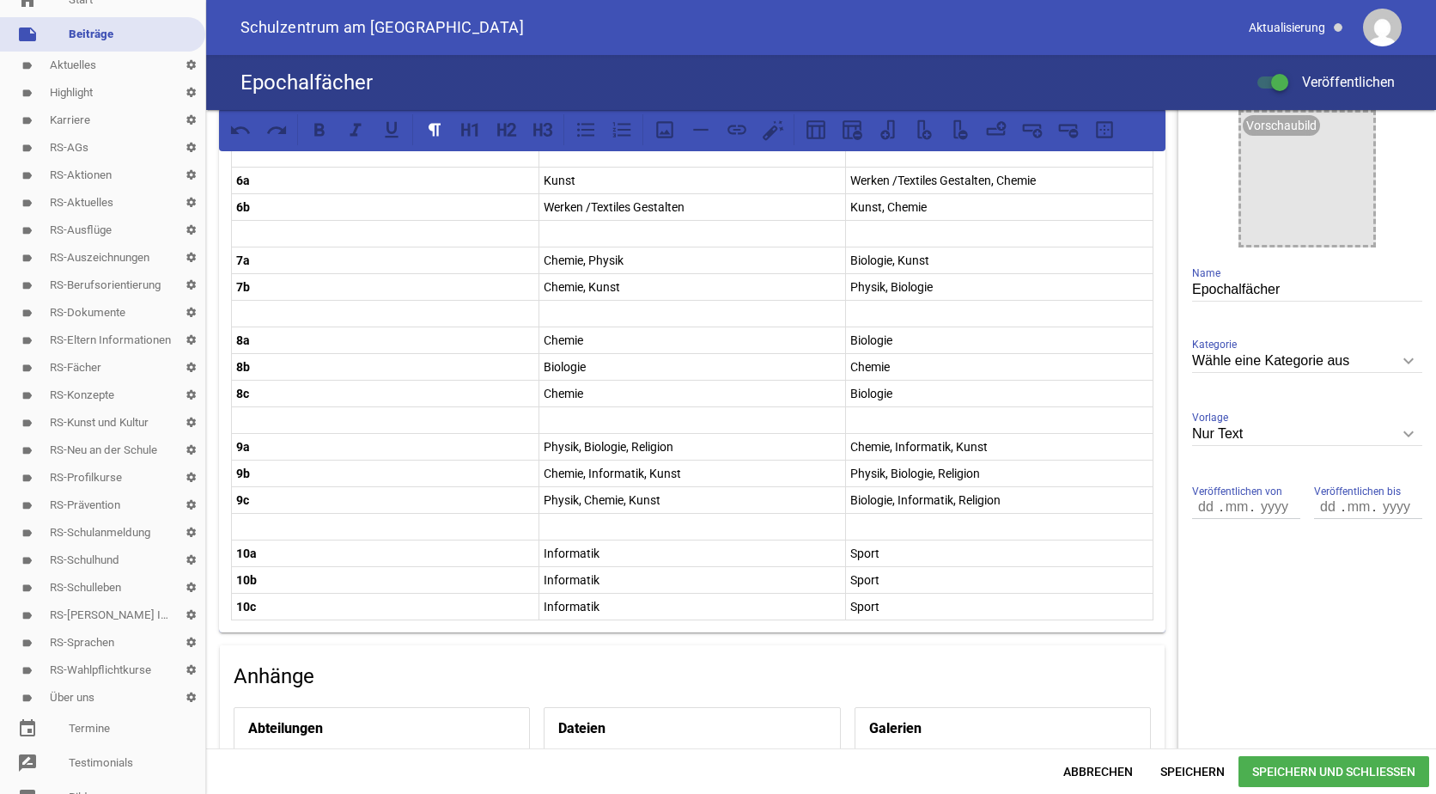
click at [602, 554] on p "Informatik" at bounding box center [693, 553] width 298 height 21
click at [601, 606] on p "Informatik" at bounding box center [693, 606] width 298 height 21
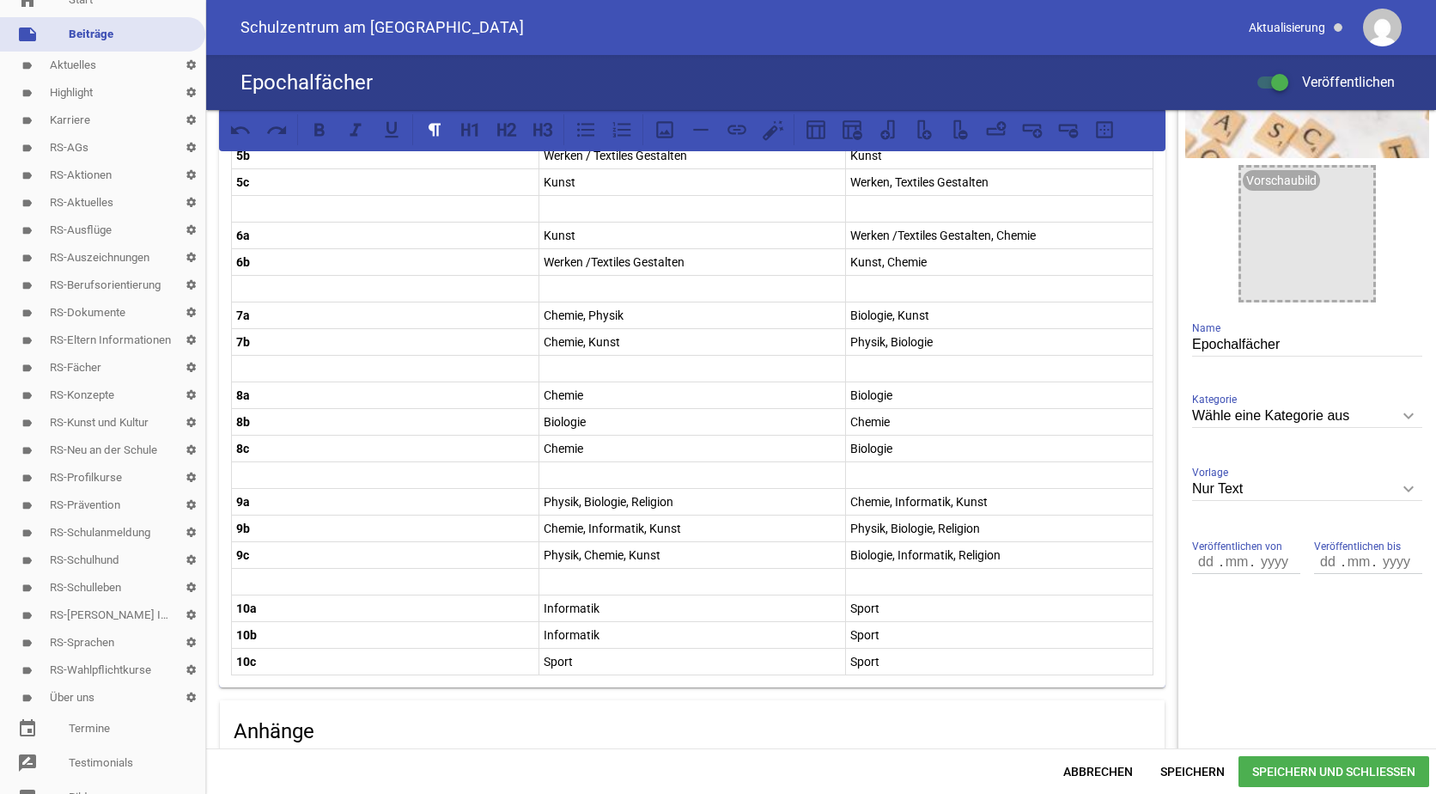
scroll to position [172, 0]
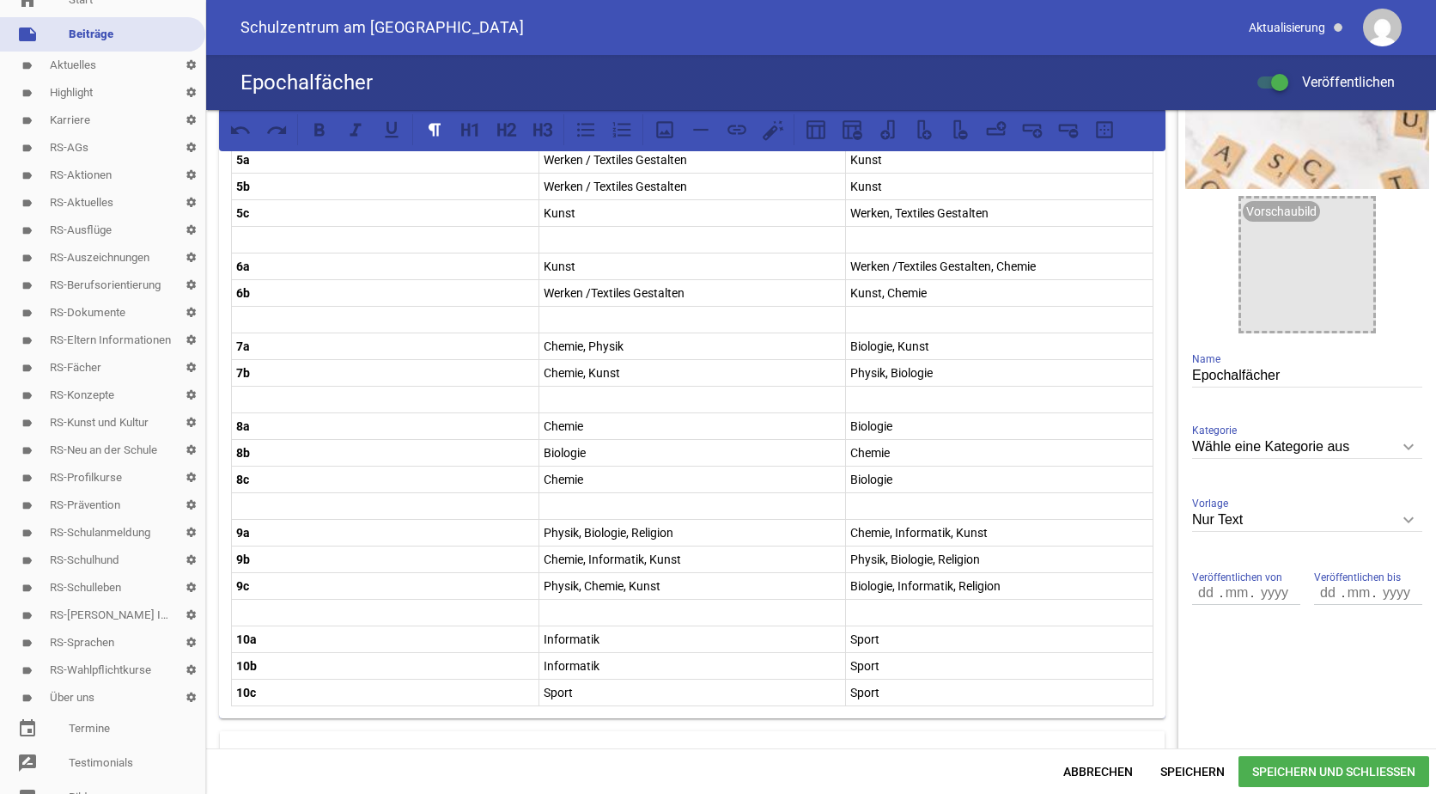
click at [883, 691] on p "Sport" at bounding box center [999, 692] width 298 height 21
click at [1184, 769] on span "Speichern" at bounding box center [1193, 771] width 92 height 31
click at [1270, 769] on span "Speichern und Schließen" at bounding box center [1334, 771] width 191 height 31
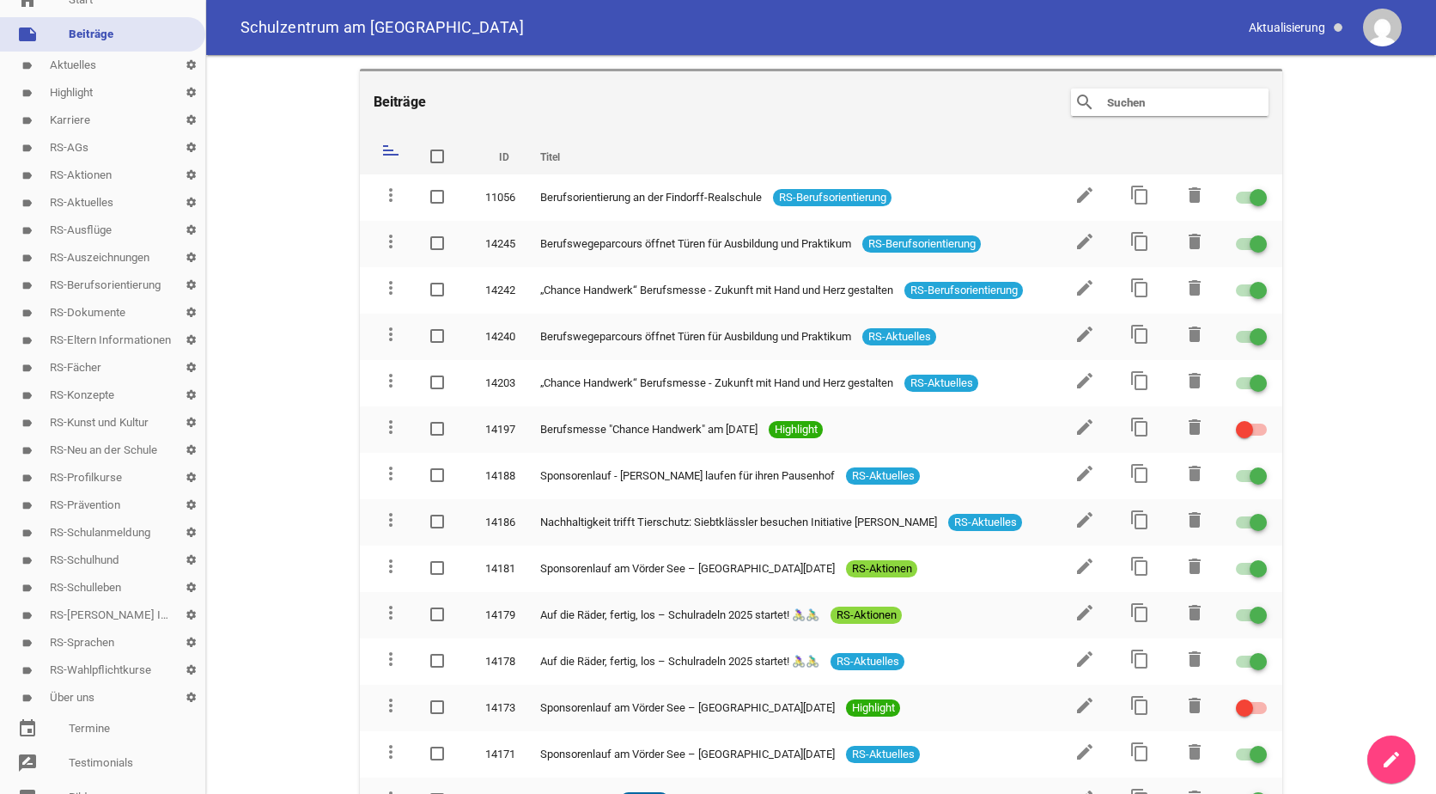
click at [1099, 101] on div "search clear" at bounding box center [1170, 101] width 198 height 27
click at [1133, 101] on input "text" at bounding box center [1174, 102] width 137 height 21
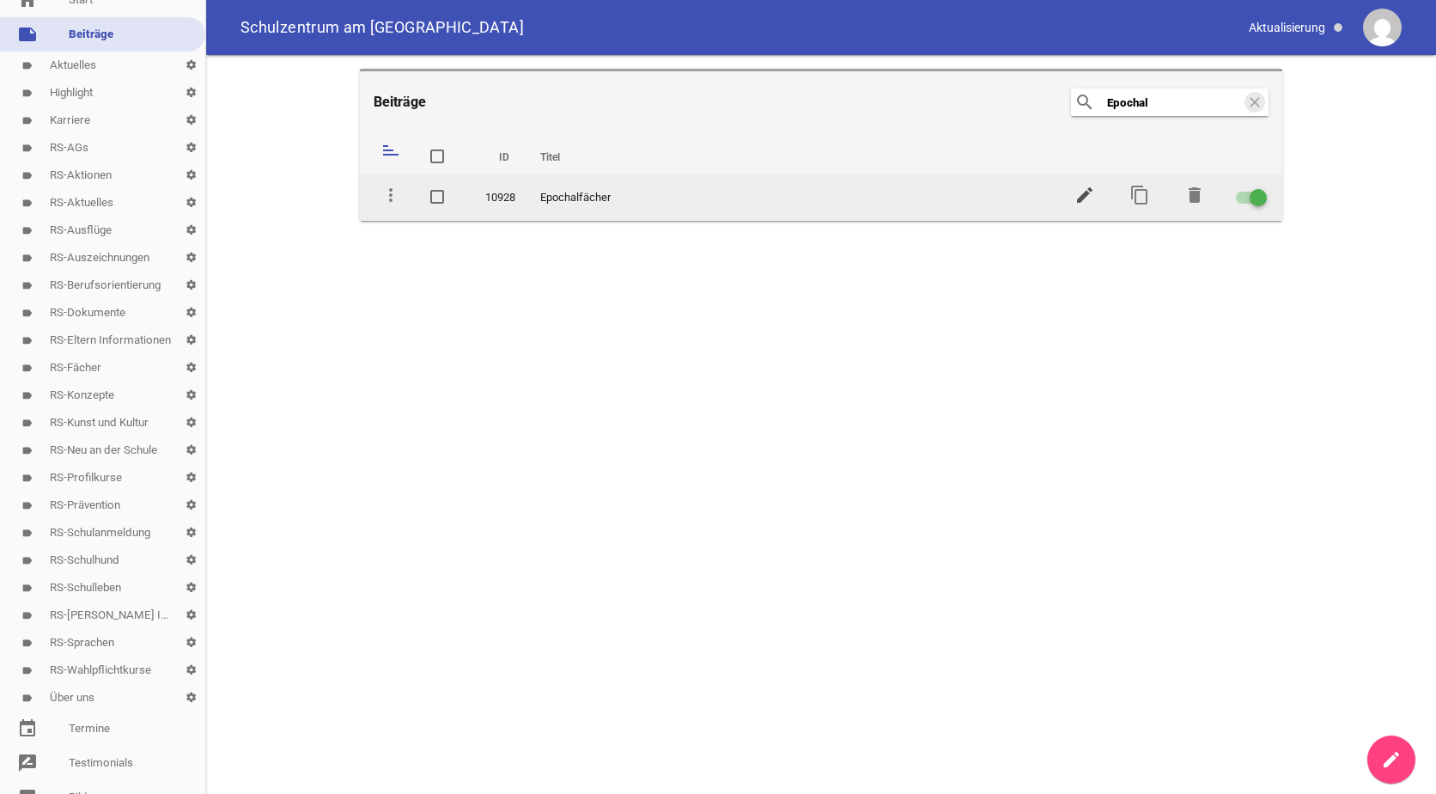
type input "Epochal"
click at [1084, 200] on icon "edit" at bounding box center [1085, 195] width 21 height 21
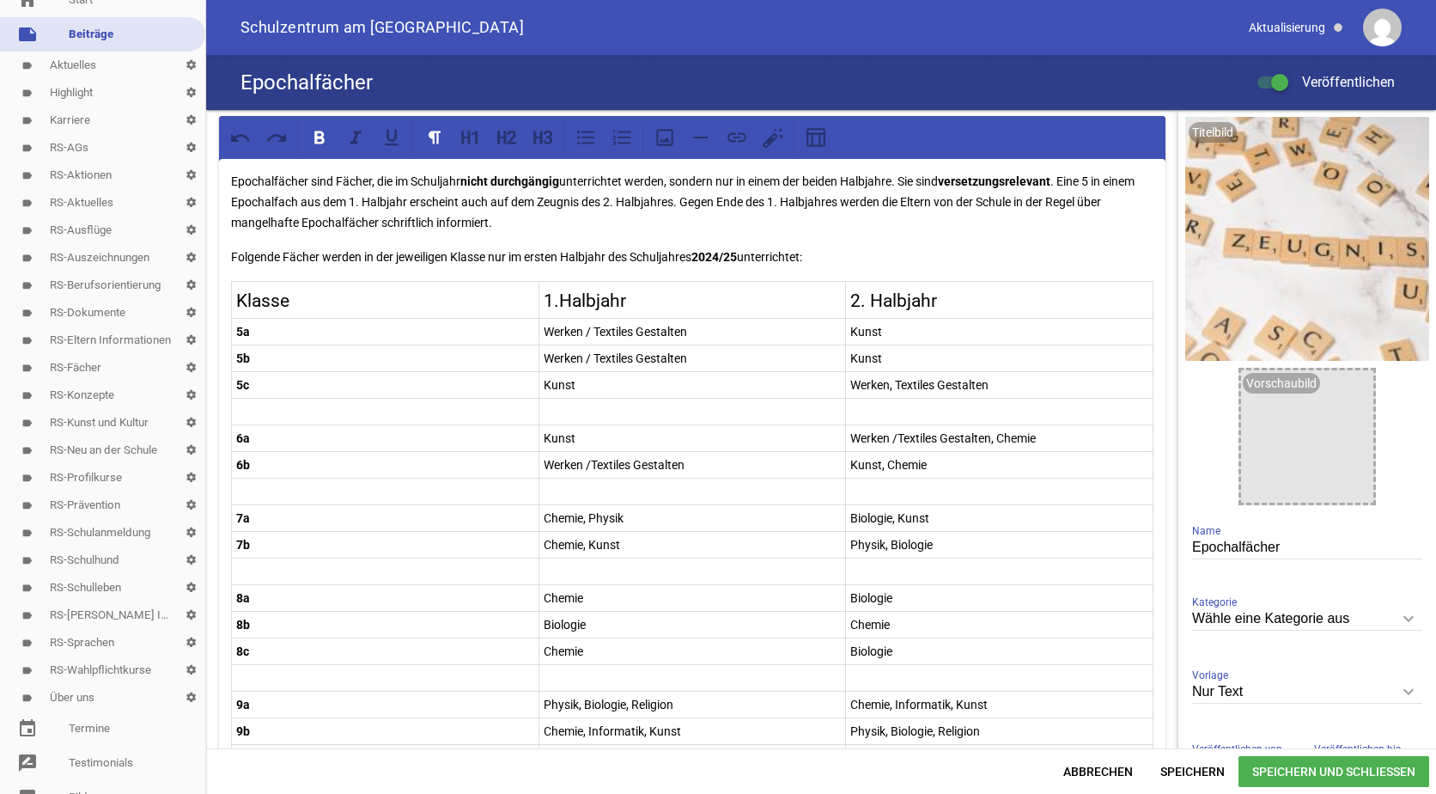
click at [728, 254] on strong "2024/25" at bounding box center [714, 257] width 46 height 14
click at [1294, 769] on span "Speichern und Schließen" at bounding box center [1334, 771] width 191 height 31
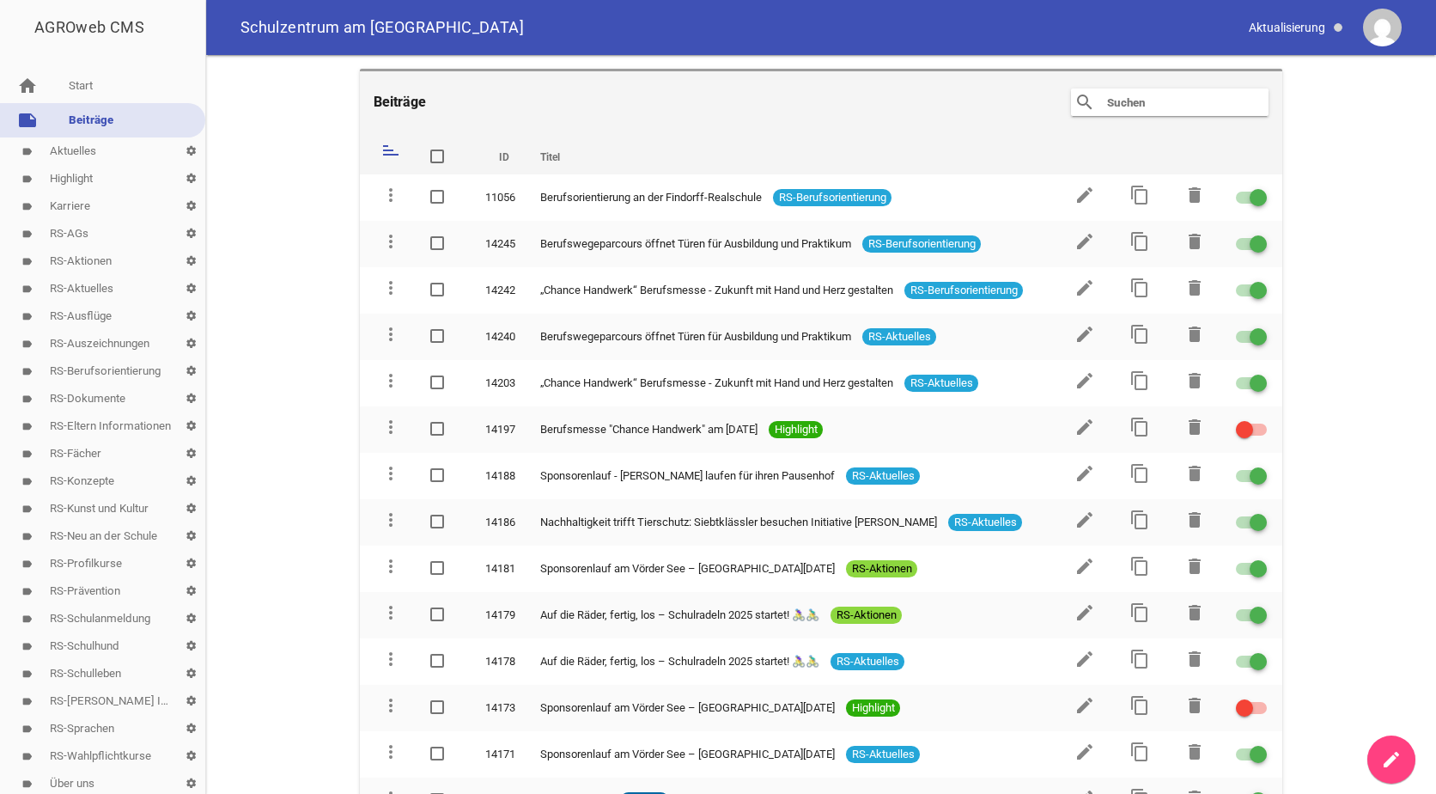
click at [1115, 97] on input "text" at bounding box center [1174, 102] width 137 height 21
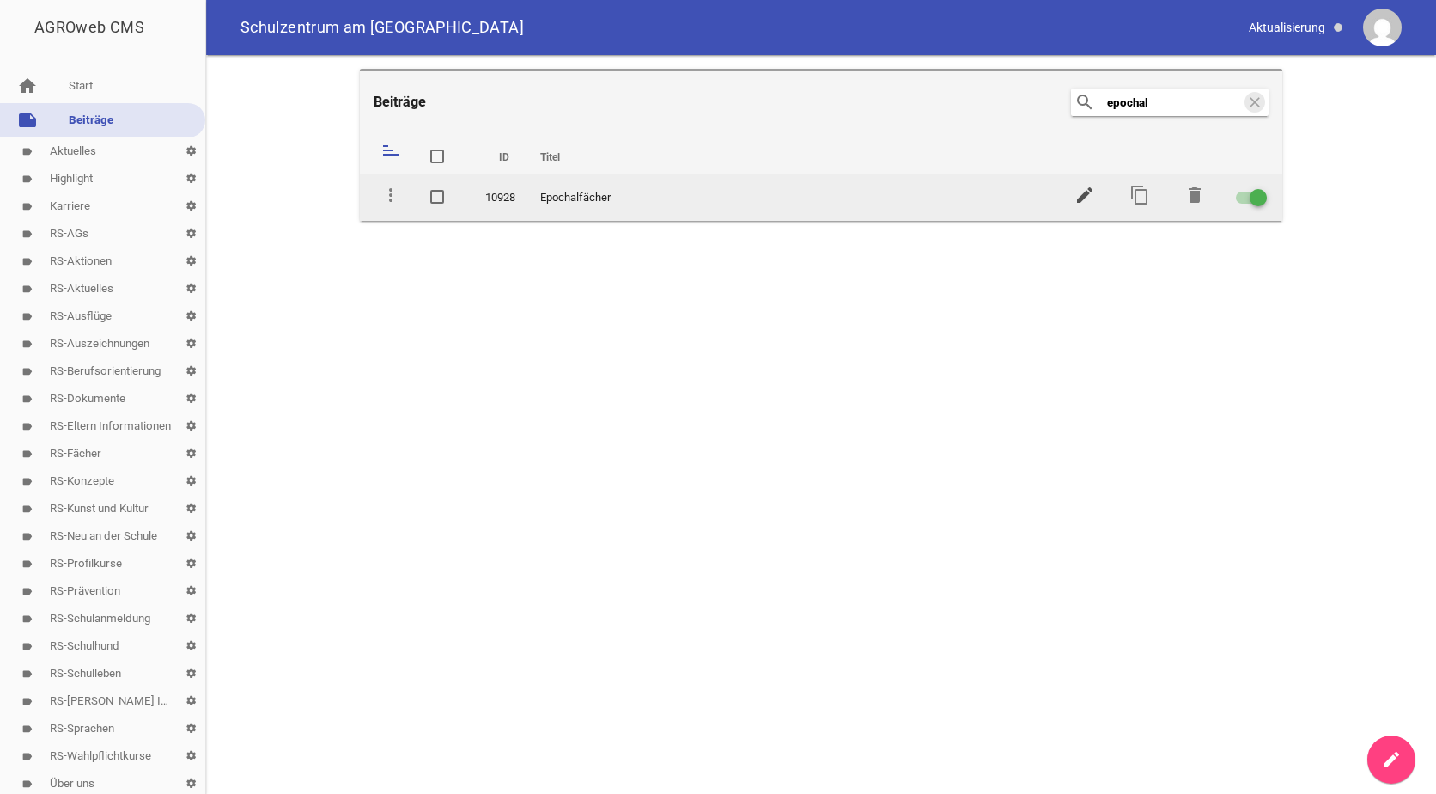
type input "epochal"
click at [1082, 188] on icon "edit" at bounding box center [1085, 195] width 21 height 21
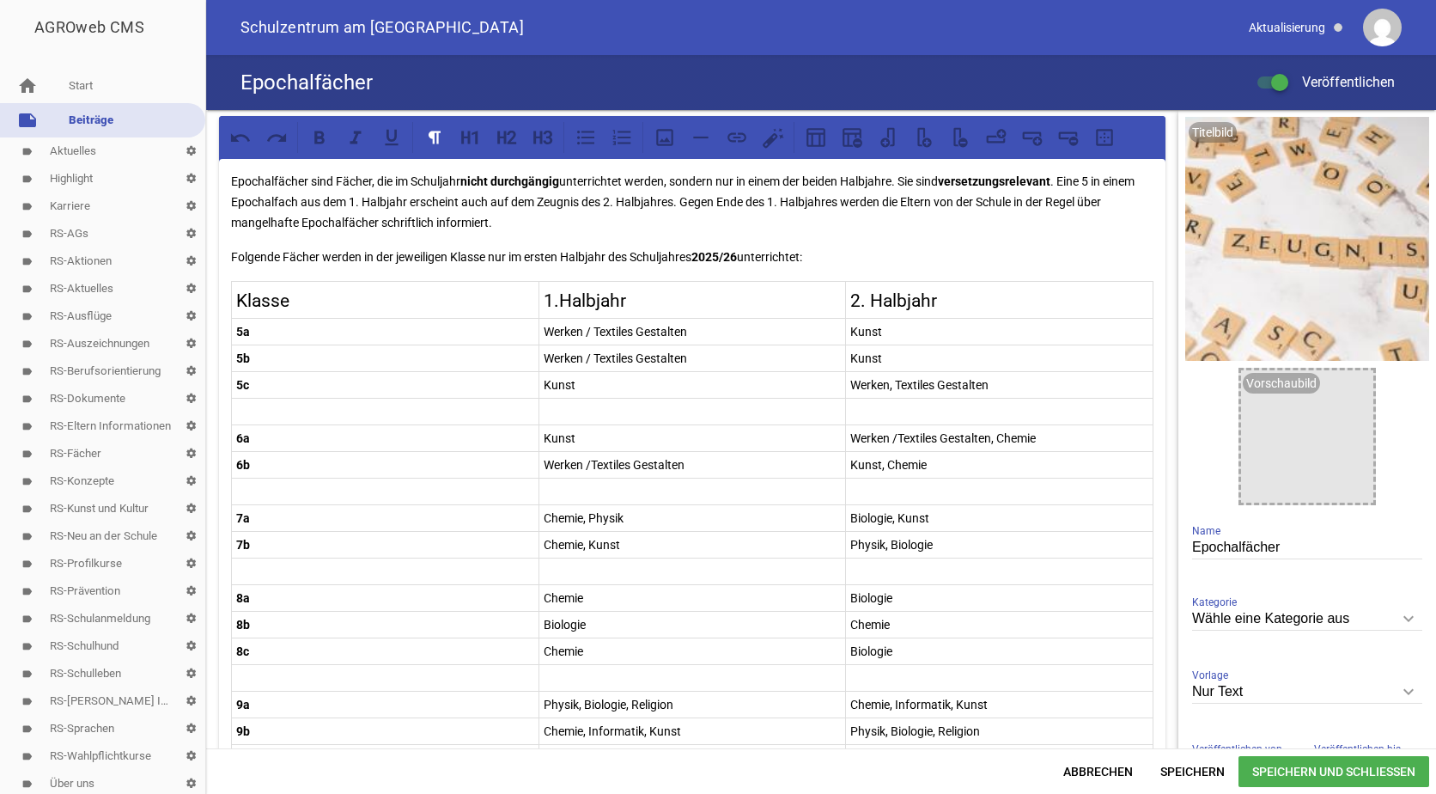
click at [890, 387] on p "Werken, Textiles Gestalten" at bounding box center [999, 385] width 298 height 21
click at [894, 438] on p "Werken /Textiles Gestalten, Chemie" at bounding box center [999, 438] width 298 height 21
click at [1265, 765] on span "Speichern und Schließen" at bounding box center [1334, 771] width 191 height 31
